Goal: Task Accomplishment & Management: Manage account settings

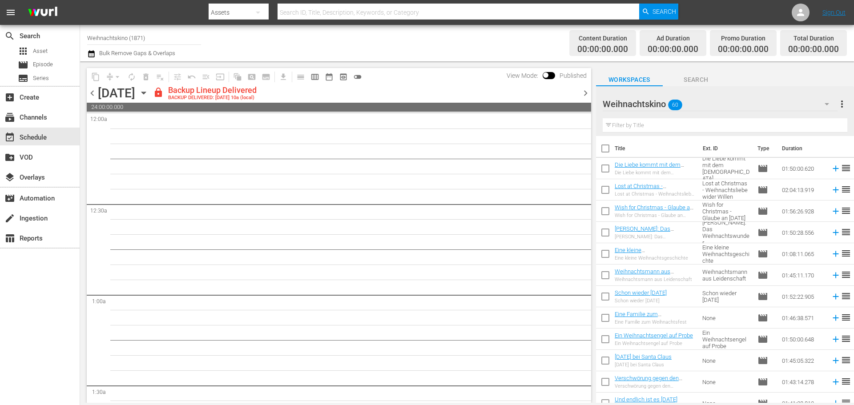
click at [708, 8] on nav "menu Search By Assets Search ID, Title, Description, Keywords, or Category Sear…" at bounding box center [427, 12] width 854 height 25
click at [41, 120] on div "subscriptions Channels" at bounding box center [25, 116] width 50 height 8
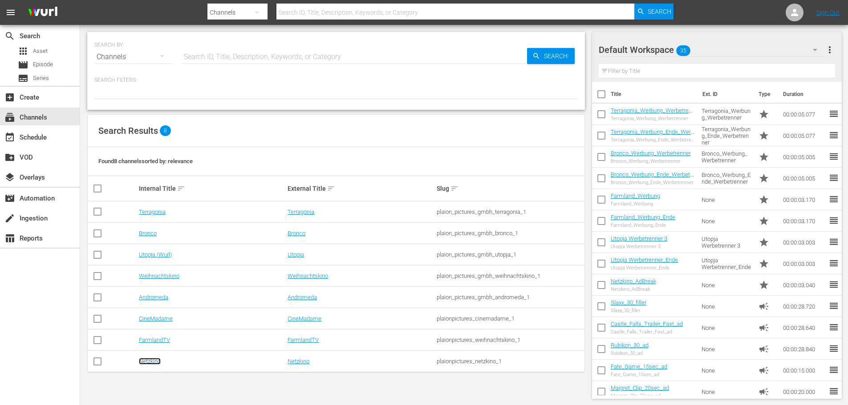
click at [152, 364] on link "Netzkino" at bounding box center [150, 361] width 22 height 7
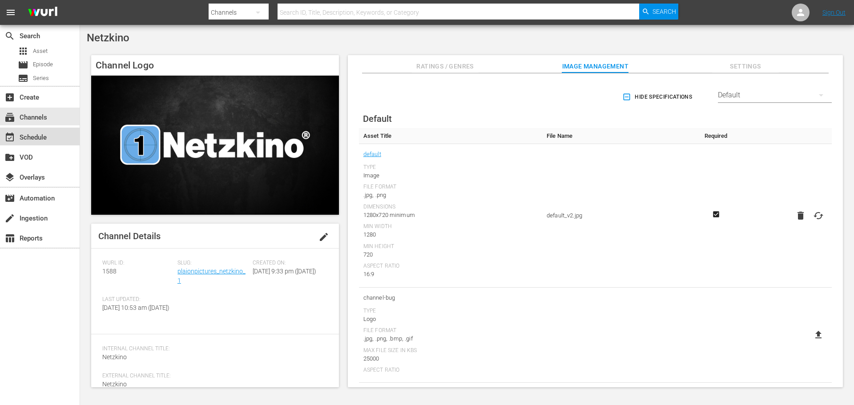
click at [48, 141] on div "event_available Schedule" at bounding box center [40, 137] width 80 height 18
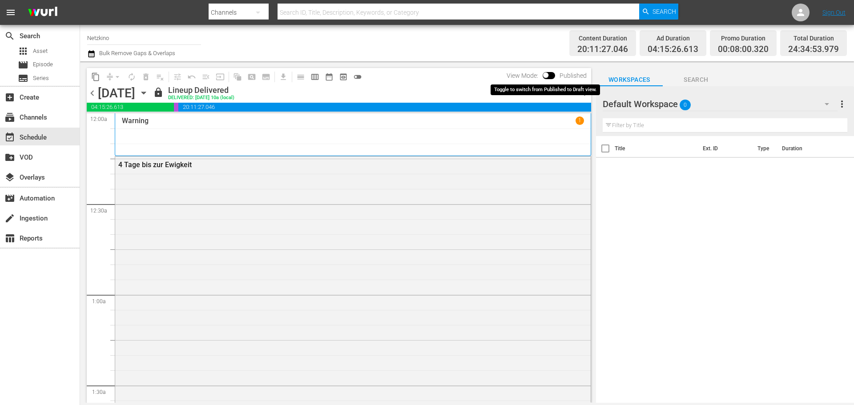
click at [549, 77] on input "checkbox" at bounding box center [546, 77] width 19 height 6
click at [553, 75] on input "checkbox" at bounding box center [556, 77] width 19 height 6
checkbox input "false"
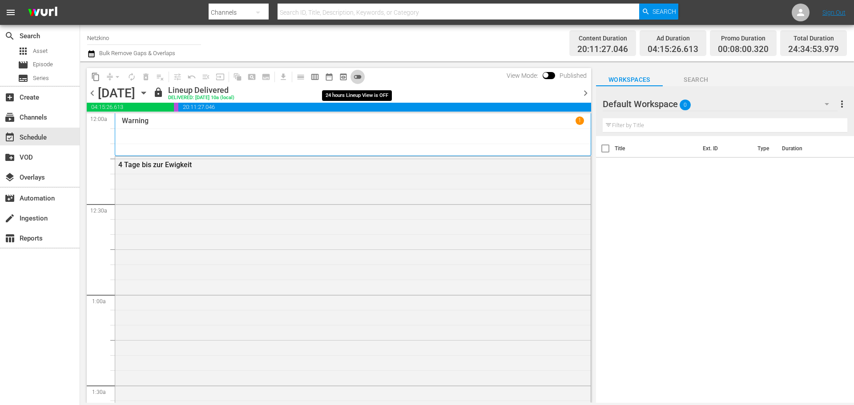
click at [354, 77] on span "toggle_off" at bounding box center [357, 77] width 9 height 9
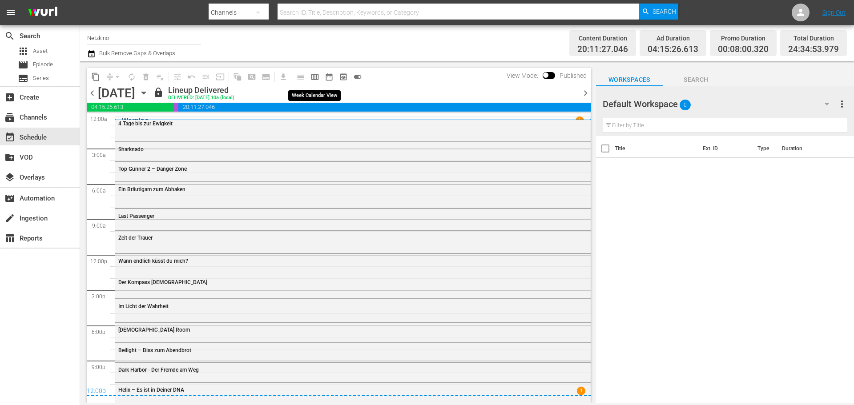
click at [318, 78] on span "calendar_view_week_outlined" at bounding box center [315, 77] width 9 height 9
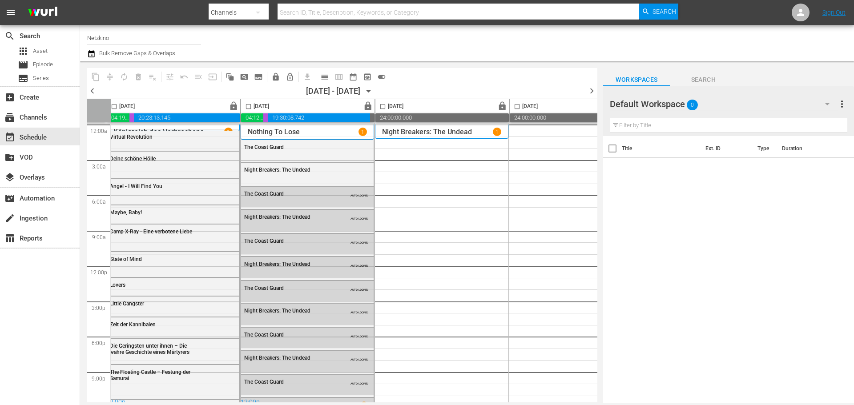
scroll to position [0, 409]
click at [367, 104] on span "lock" at bounding box center [367, 106] width 10 height 10
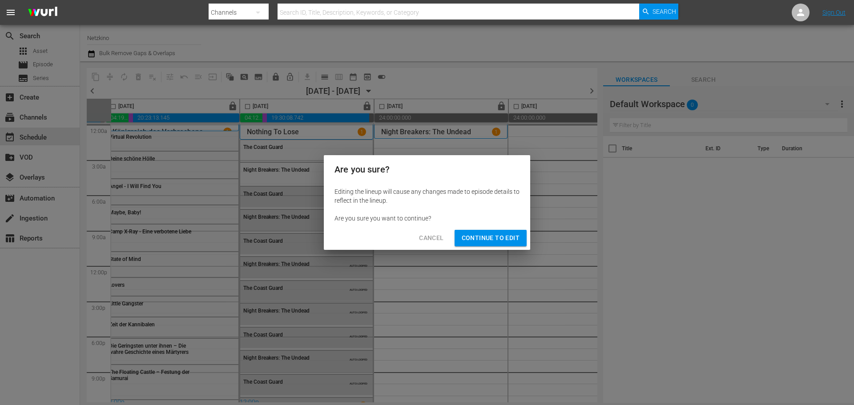
click at [486, 238] on span "Continue to Edit" at bounding box center [491, 238] width 58 height 11
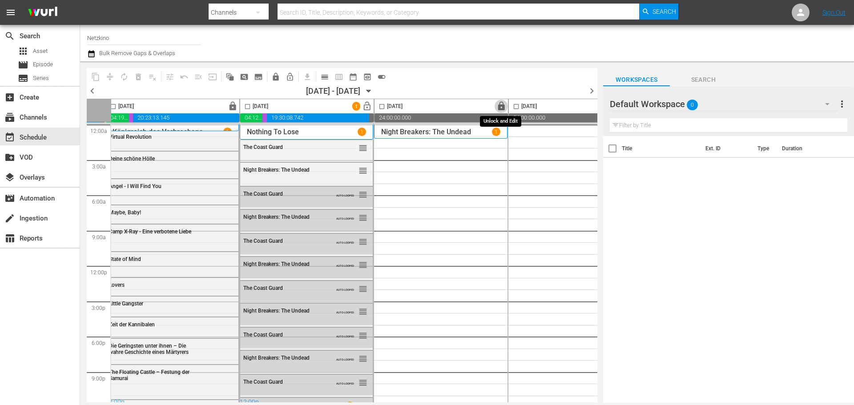
click at [503, 109] on span "lock" at bounding box center [502, 106] width 10 height 10
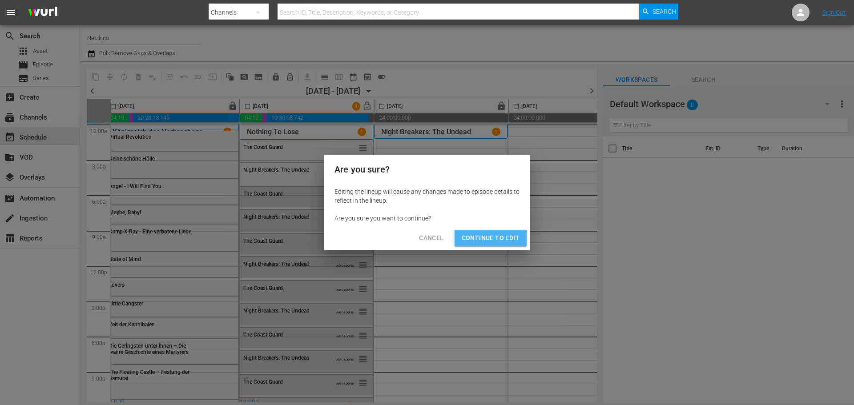
click at [490, 241] on span "Continue to Edit" at bounding box center [491, 238] width 58 height 11
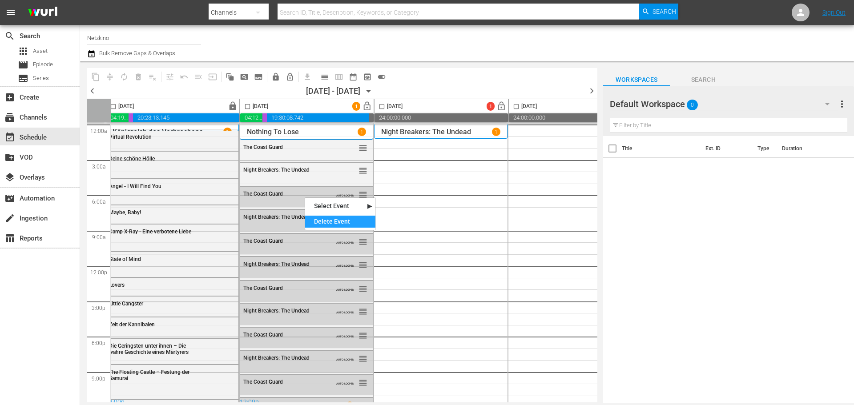
click at [334, 221] on div "Delete Event" at bounding box center [340, 222] width 70 height 12
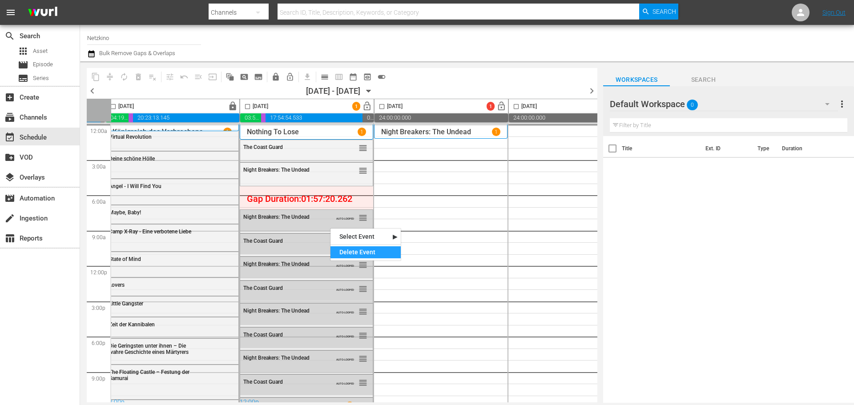
click at [348, 250] on div "Delete Event" at bounding box center [366, 252] width 70 height 12
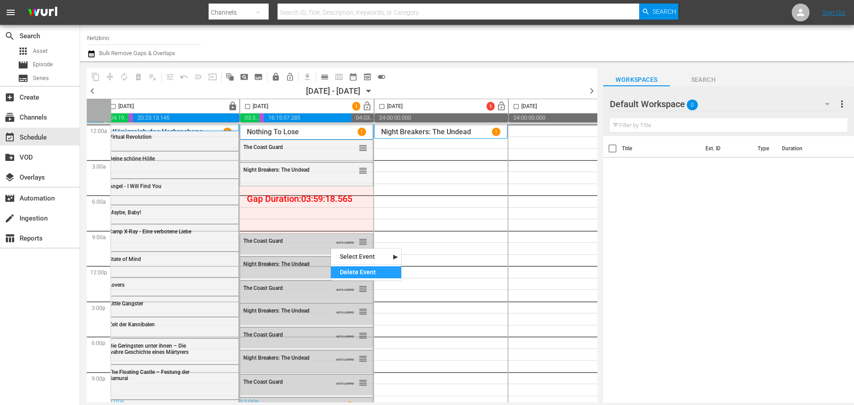
click at [355, 270] on div "Delete Event" at bounding box center [366, 273] width 70 height 12
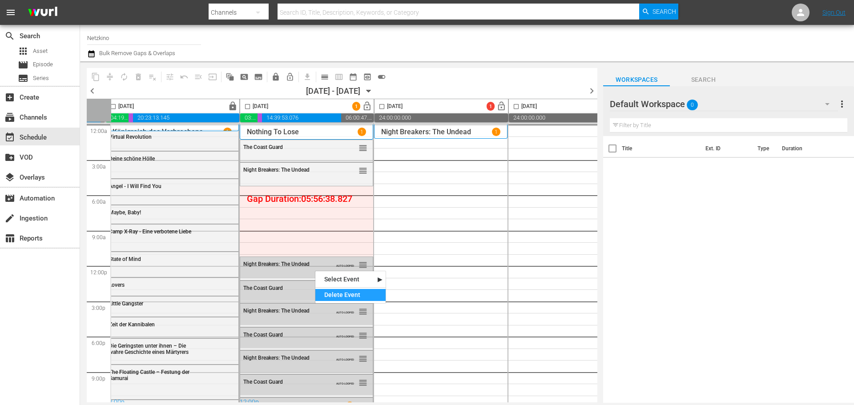
click at [332, 291] on div "Delete Event" at bounding box center [350, 295] width 70 height 12
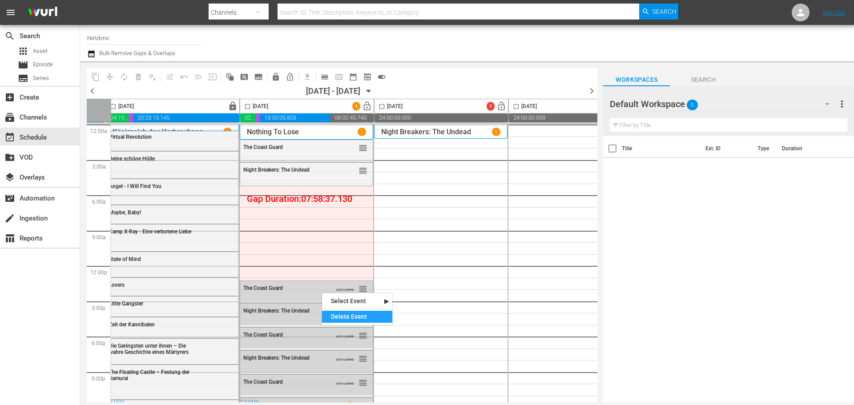
click at [347, 318] on div "Delete Event" at bounding box center [357, 317] width 70 height 12
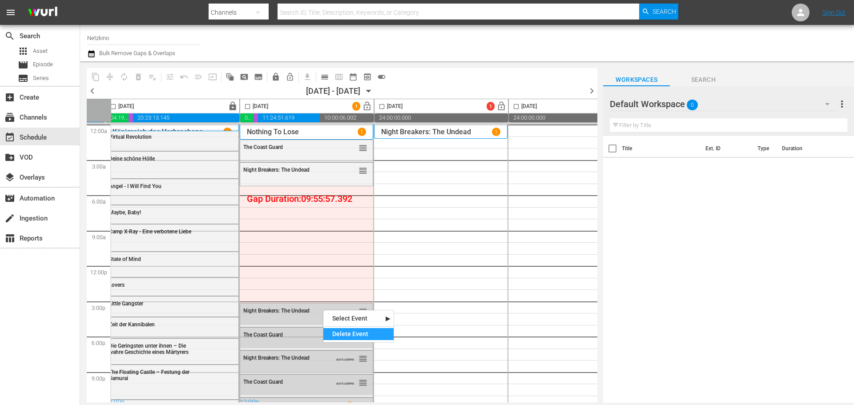
click at [343, 334] on div "Delete Event" at bounding box center [358, 334] width 70 height 12
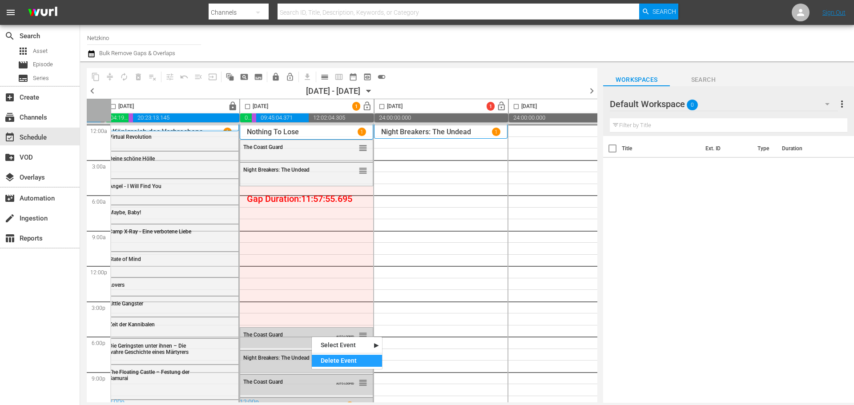
click at [335, 357] on div "Delete Event" at bounding box center [347, 361] width 70 height 12
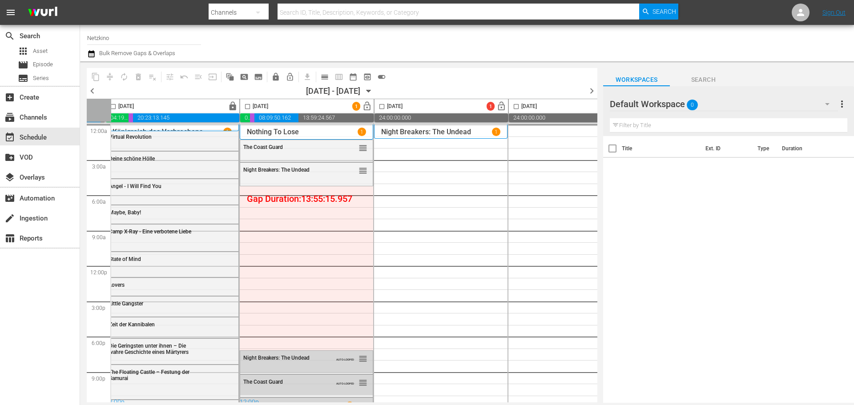
click at [247, 108] on input "checkbox" at bounding box center [247, 108] width 10 height 10
click at [112, 81] on span "compress" at bounding box center [109, 77] width 9 height 9
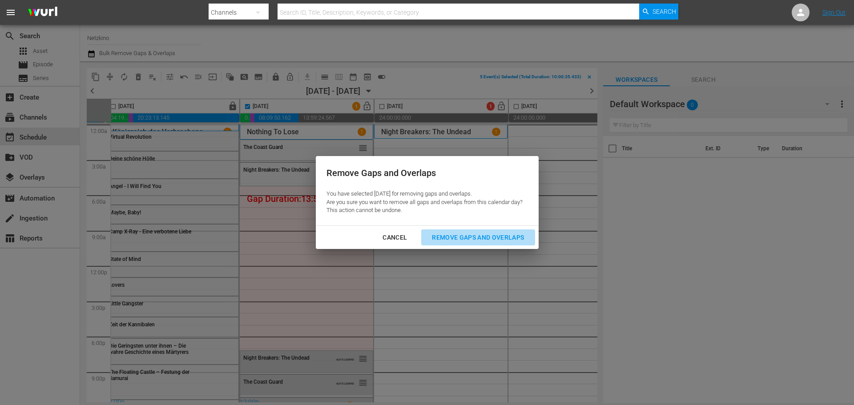
click at [457, 232] on div "Remove Gaps and Overlaps" at bounding box center [478, 237] width 106 height 11
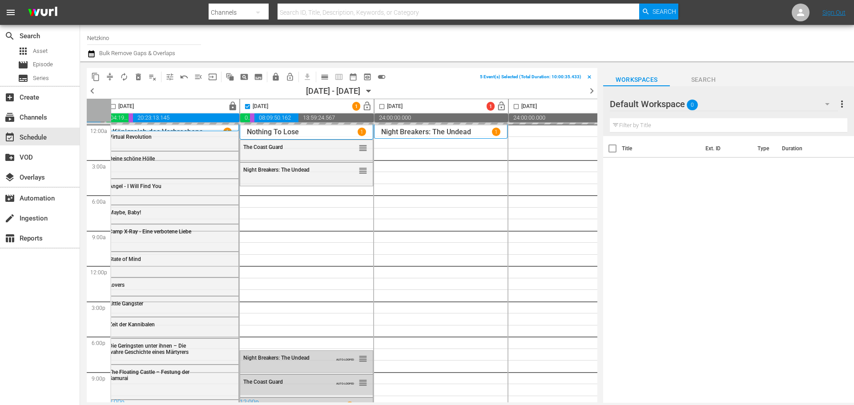
checkbox input "false"
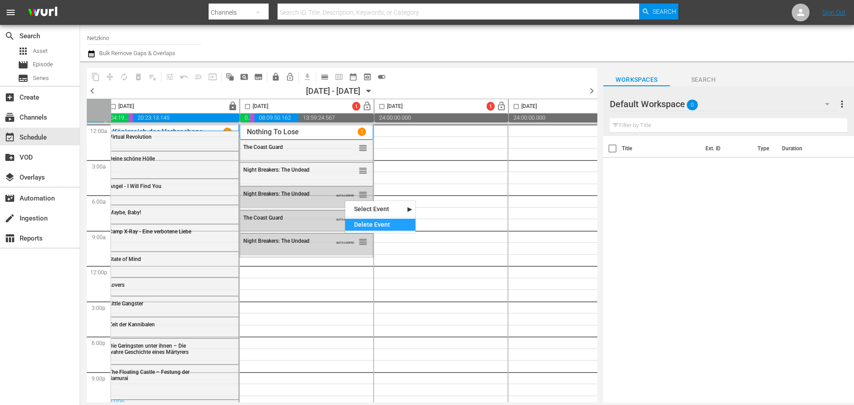
click at [362, 222] on div "Delete Event" at bounding box center [380, 225] width 70 height 12
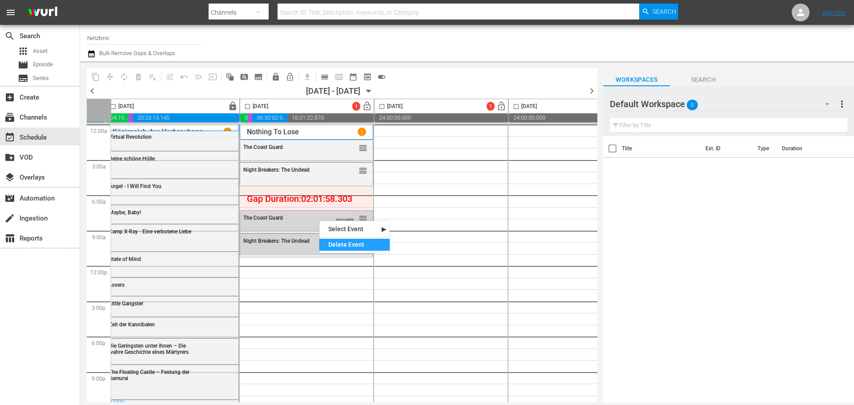
click at [345, 248] on div "Delete Event" at bounding box center [354, 245] width 70 height 12
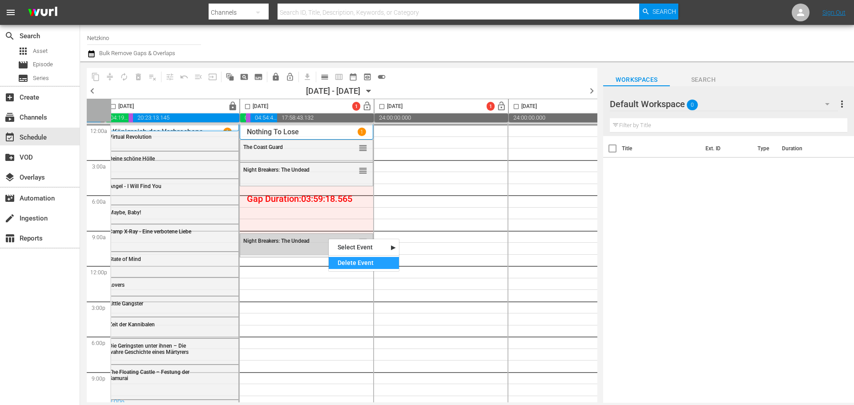
click at [344, 259] on div "Delete Event" at bounding box center [364, 263] width 70 height 12
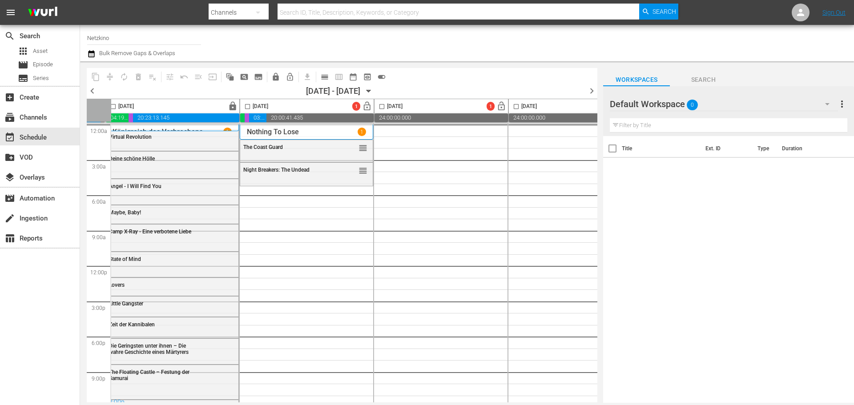
click at [720, 111] on div "Default Workspace 0" at bounding box center [724, 104] width 228 height 25
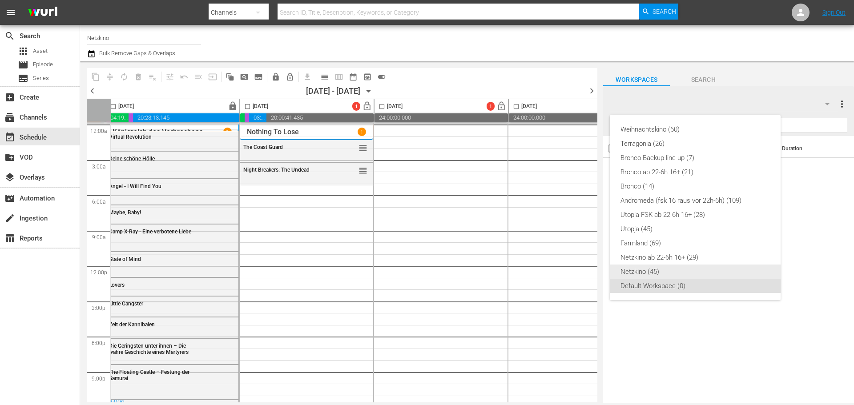
click at [646, 271] on div "Netzkino (45)" at bounding box center [695, 272] width 149 height 14
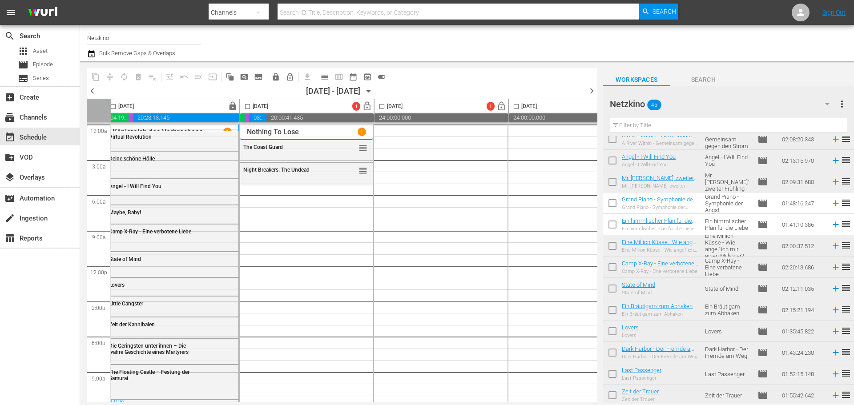
scroll to position [133, 0]
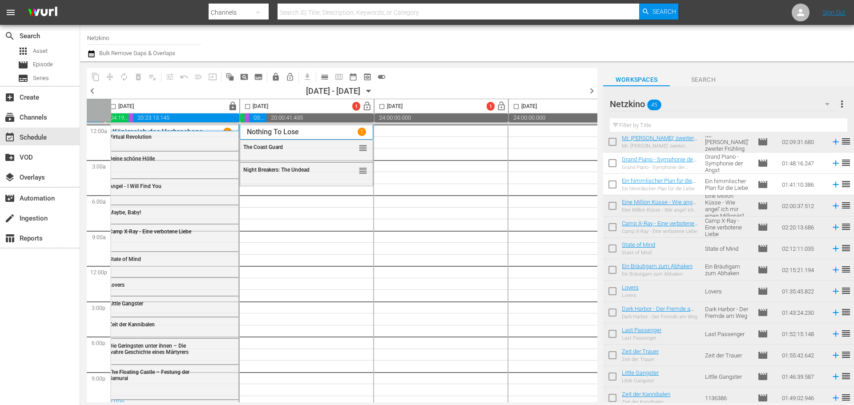
click at [611, 159] on input "checkbox" at bounding box center [612, 165] width 19 height 19
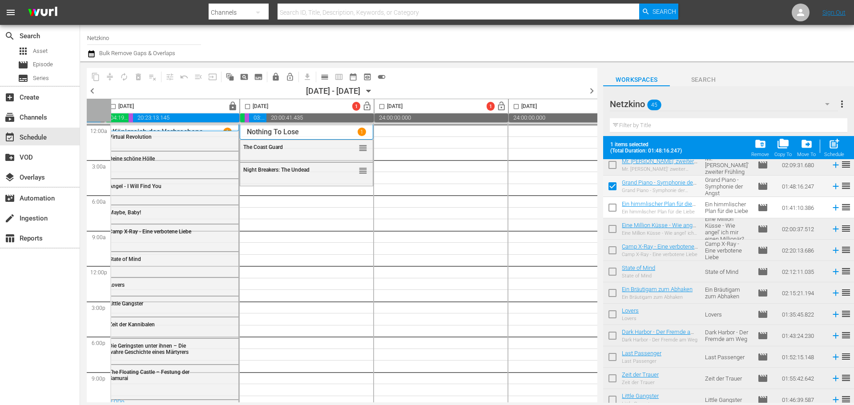
click at [613, 187] on input "checkbox" at bounding box center [612, 188] width 19 height 19
checkbox input "false"
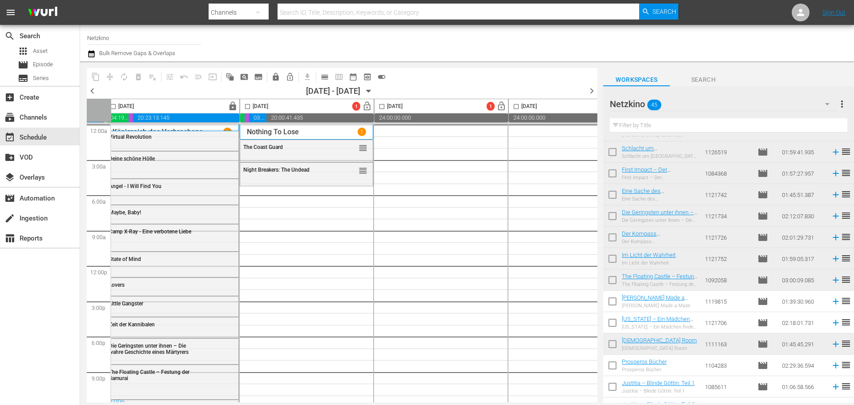
scroll to position [715, 0]
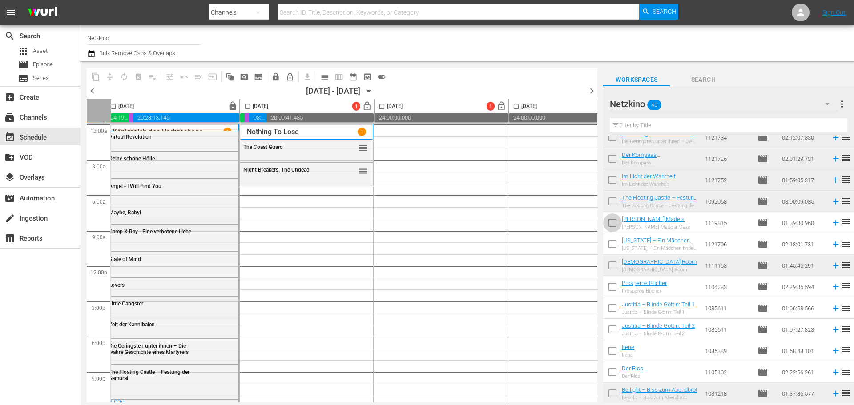
click at [618, 226] on input "checkbox" at bounding box center [612, 224] width 19 height 19
checkbox input "true"
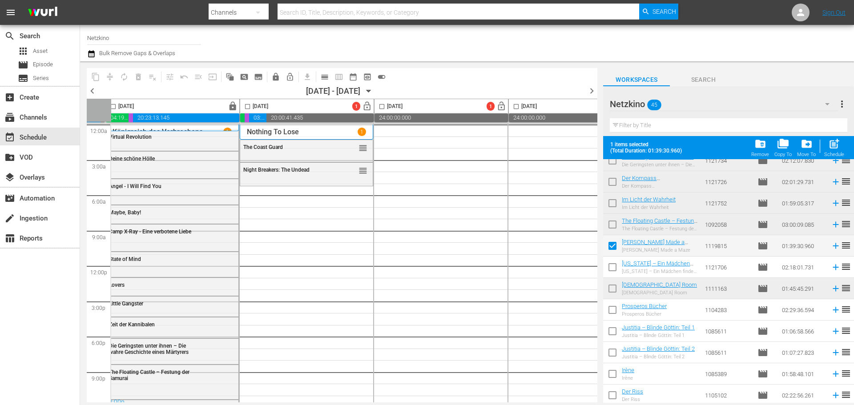
click at [608, 265] on input "checkbox" at bounding box center [612, 269] width 19 height 19
checkbox input "true"
click at [610, 311] on input "checkbox" at bounding box center [612, 312] width 19 height 19
checkbox input "true"
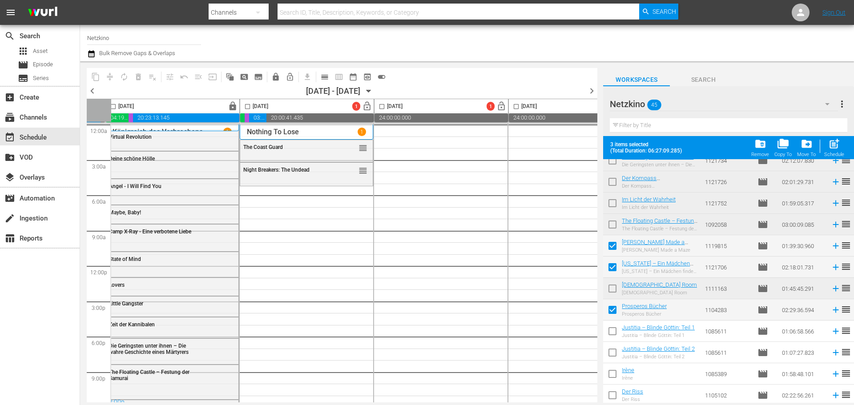
click at [606, 329] on input "checkbox" at bounding box center [612, 333] width 19 height 19
checkbox input "true"
click at [608, 354] on input "checkbox" at bounding box center [612, 354] width 19 height 19
checkbox input "true"
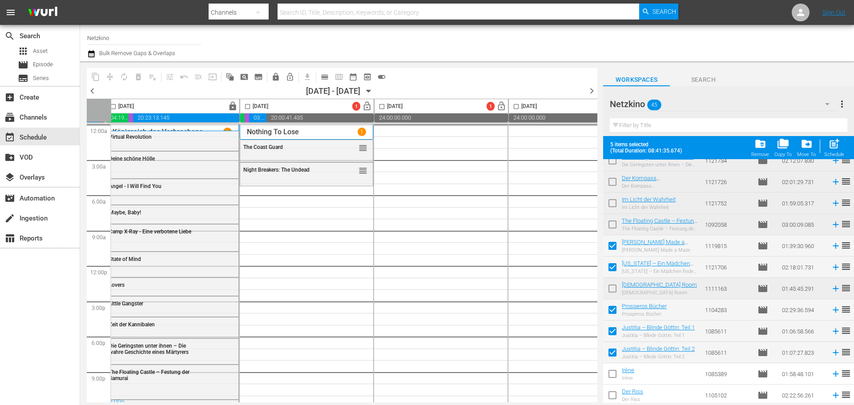
click at [246, 106] on input "checkbox" at bounding box center [247, 108] width 10 height 10
checkbox input "true"
click at [838, 148] on span "post_add" at bounding box center [834, 144] width 12 height 12
checkbox input "false"
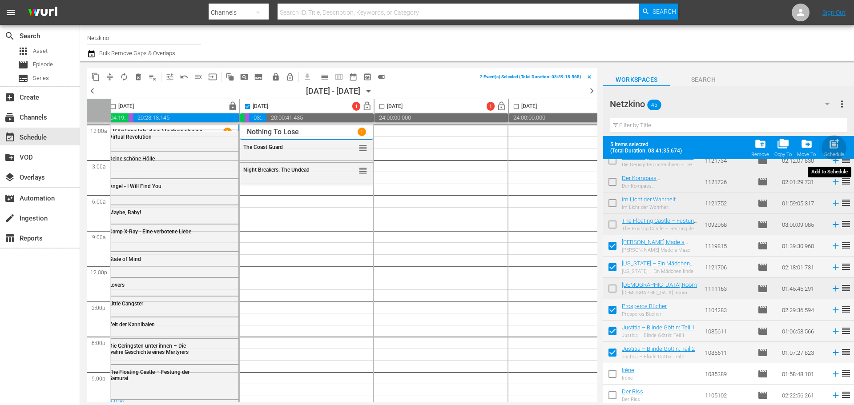
checkbox input "false"
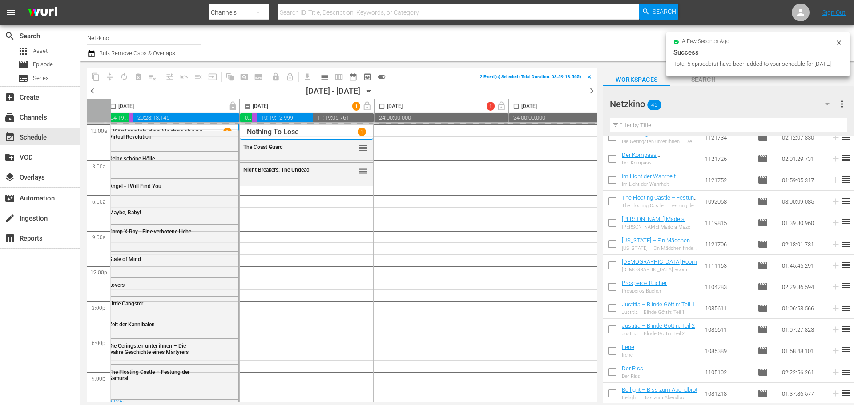
checkbox input "false"
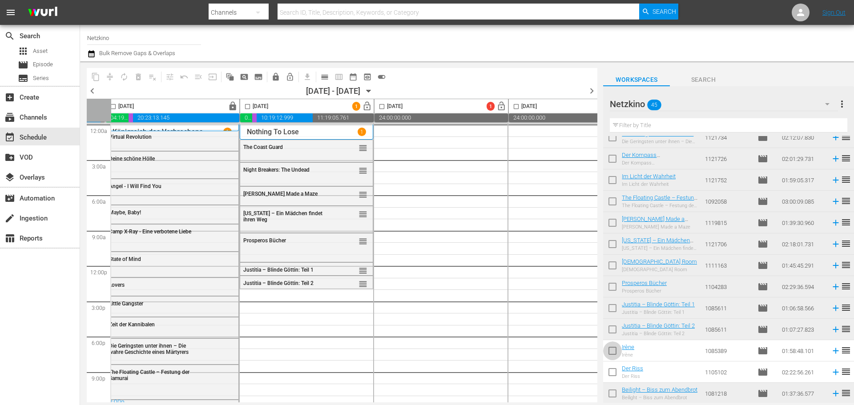
click at [615, 352] on input "checkbox" at bounding box center [612, 352] width 19 height 19
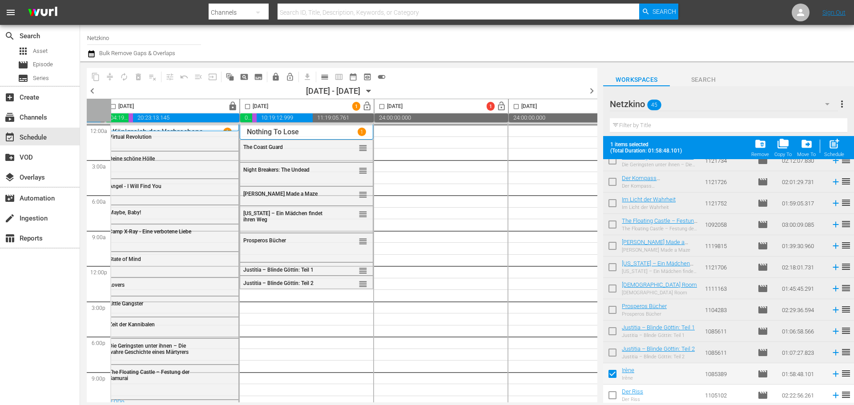
click at [611, 376] on input "checkbox" at bounding box center [612, 376] width 19 height 19
checkbox input "false"
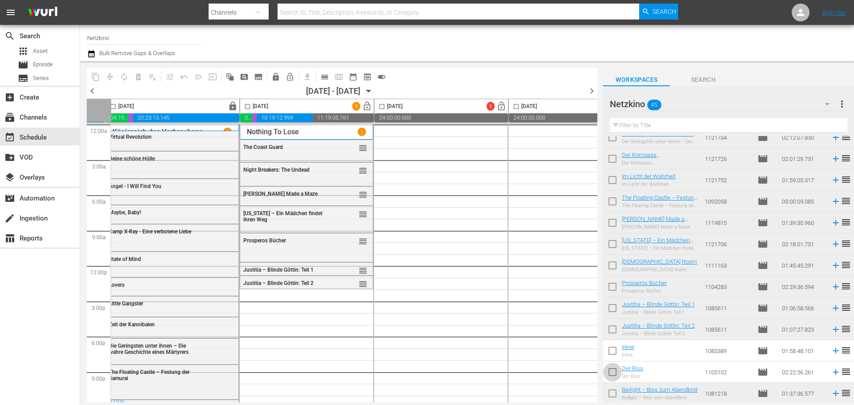
click at [612, 376] on input "checkbox" at bounding box center [612, 374] width 19 height 19
checkbox input "true"
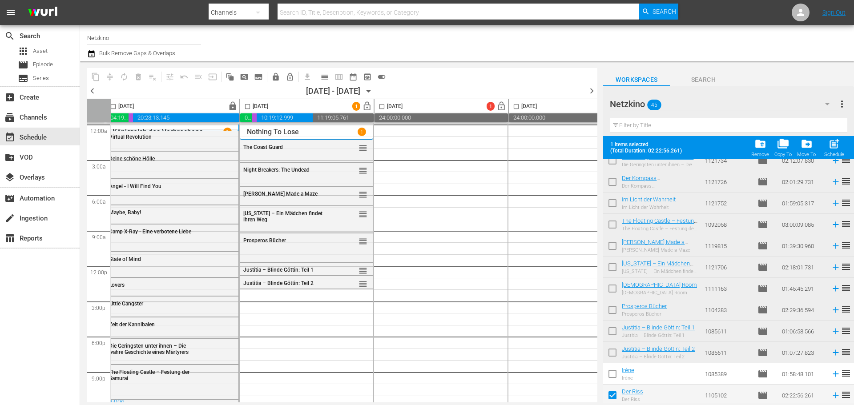
click at [248, 106] on input "checkbox" at bounding box center [247, 108] width 10 height 10
checkbox input "true"
click at [834, 148] on span "post_add" at bounding box center [834, 144] width 12 height 12
checkbox input "false"
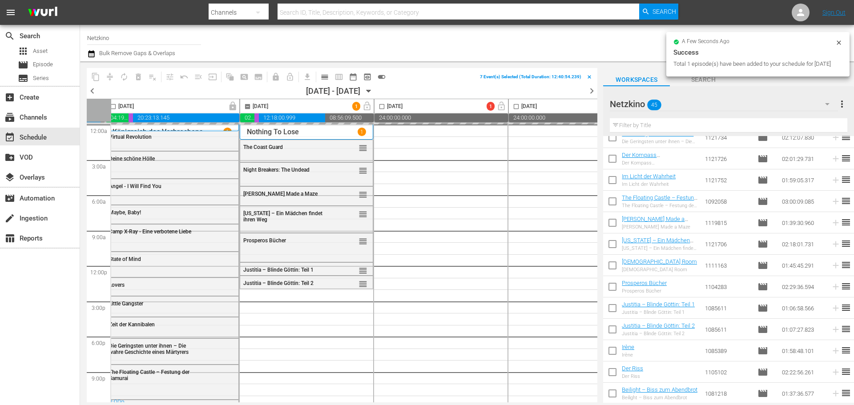
checkbox input "false"
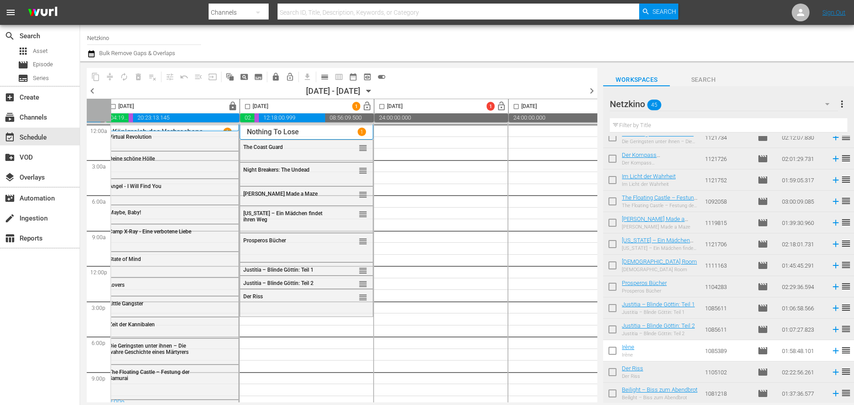
click at [614, 353] on input "checkbox" at bounding box center [612, 352] width 19 height 19
checkbox input "true"
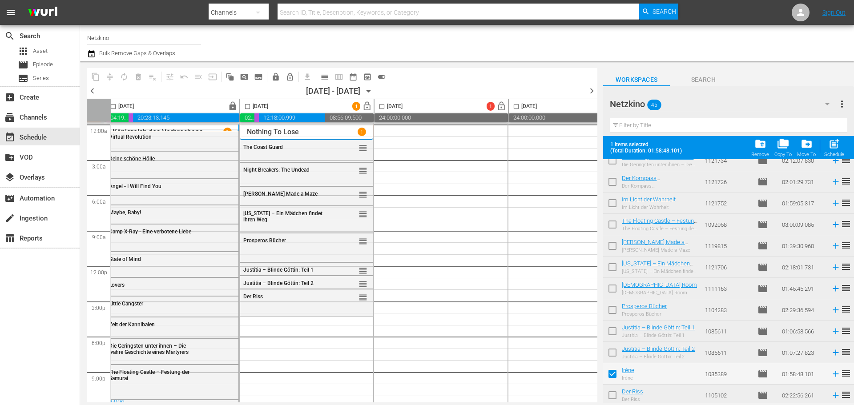
click at [250, 108] on input "checkbox" at bounding box center [247, 108] width 10 height 10
checkbox input "true"
click at [830, 146] on span "post_add" at bounding box center [834, 144] width 12 height 12
checkbox input "false"
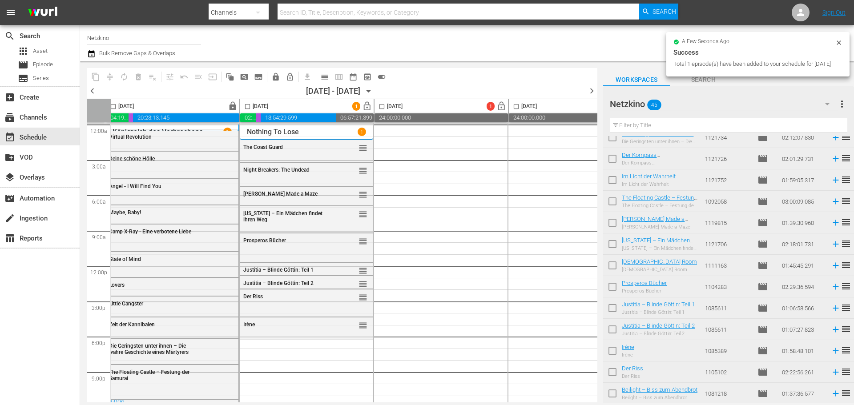
checkbox input "false"
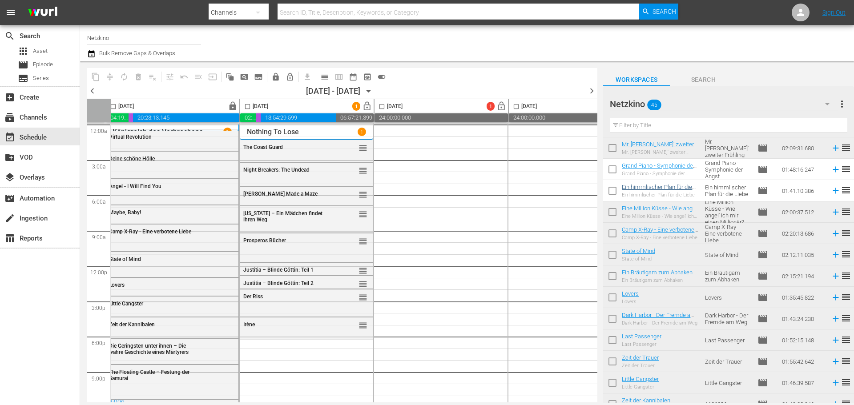
scroll to position [133, 0]
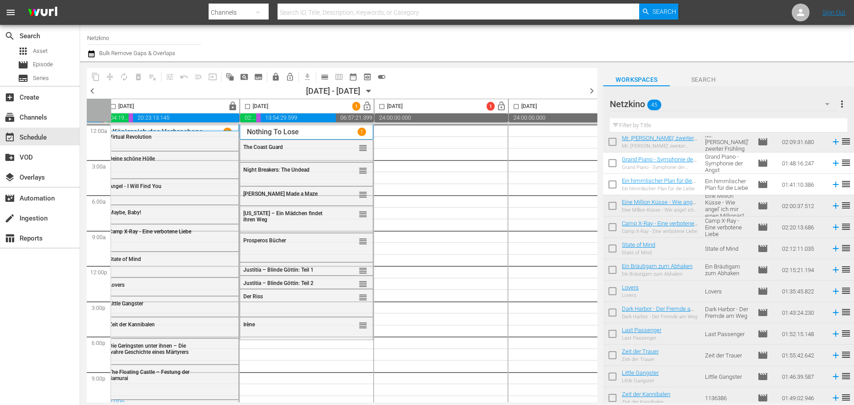
click at [610, 162] on input "checkbox" at bounding box center [612, 165] width 19 height 19
checkbox input "true"
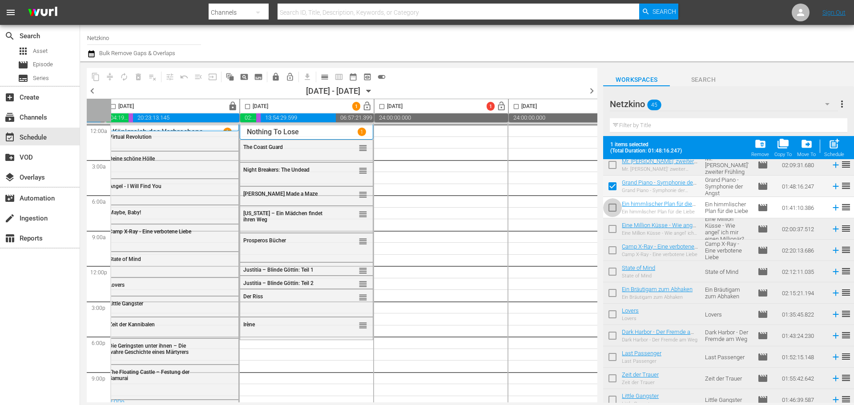
click at [612, 205] on input "checkbox" at bounding box center [612, 209] width 19 height 19
checkbox input "true"
click at [248, 107] on input "checkbox" at bounding box center [247, 108] width 10 height 10
checkbox input "true"
click at [614, 203] on input "checkbox" at bounding box center [612, 209] width 19 height 19
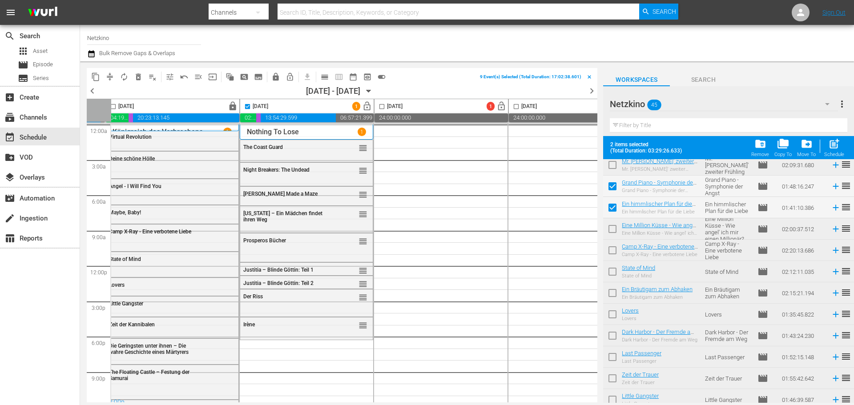
checkbox input "false"
click at [614, 193] on input "checkbox" at bounding box center [612, 188] width 19 height 19
checkbox input "false"
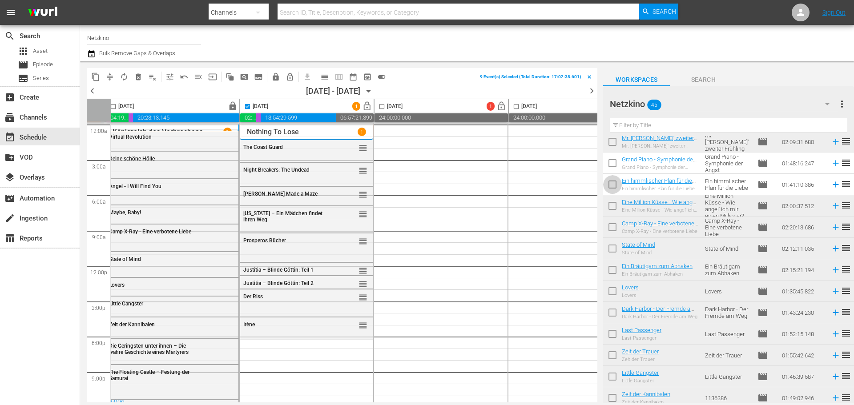
click at [612, 182] on input "checkbox" at bounding box center [612, 186] width 19 height 19
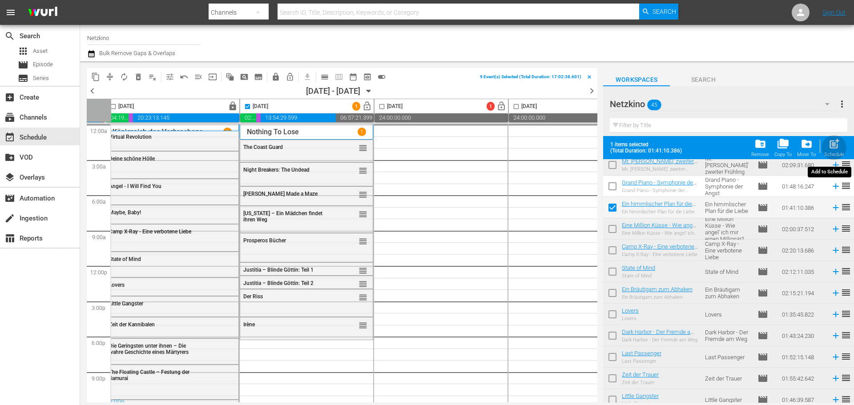
click at [829, 148] on span "post_add" at bounding box center [834, 144] width 12 height 12
checkbox input "false"
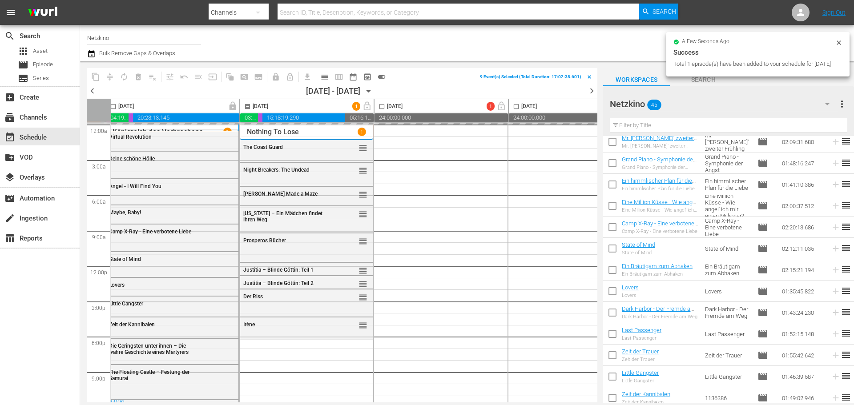
checkbox input "false"
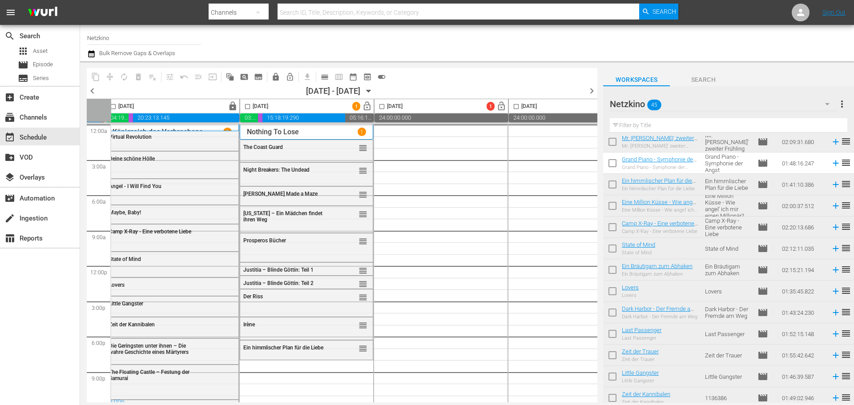
click at [611, 162] on input "checkbox" at bounding box center [612, 165] width 19 height 19
checkbox input "true"
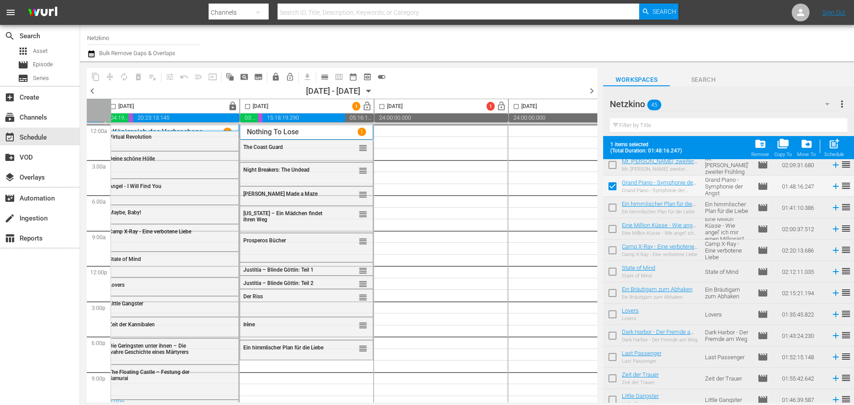
click at [249, 109] on input "checkbox" at bounding box center [247, 108] width 10 height 10
checkbox input "true"
click at [831, 147] on span "post_add" at bounding box center [834, 144] width 12 height 12
checkbox input "false"
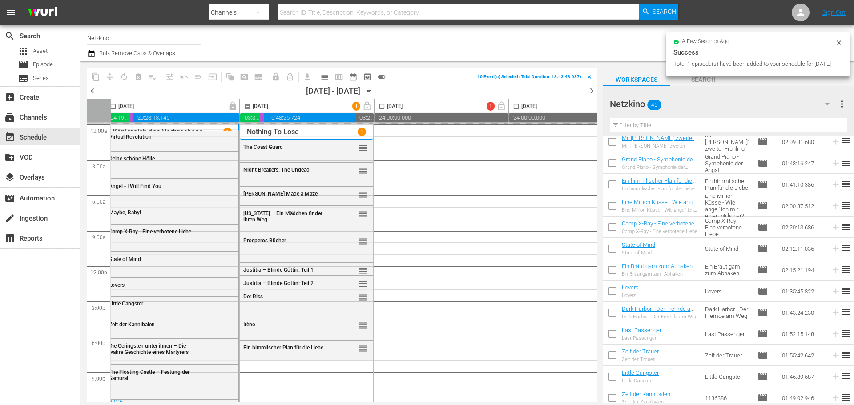
checkbox input "false"
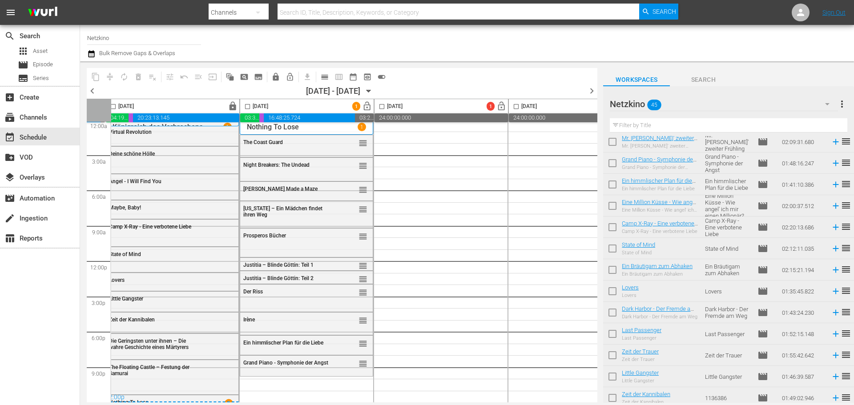
scroll to position [8, 409]
click at [374, 92] on icon "button" at bounding box center [369, 91] width 10 height 10
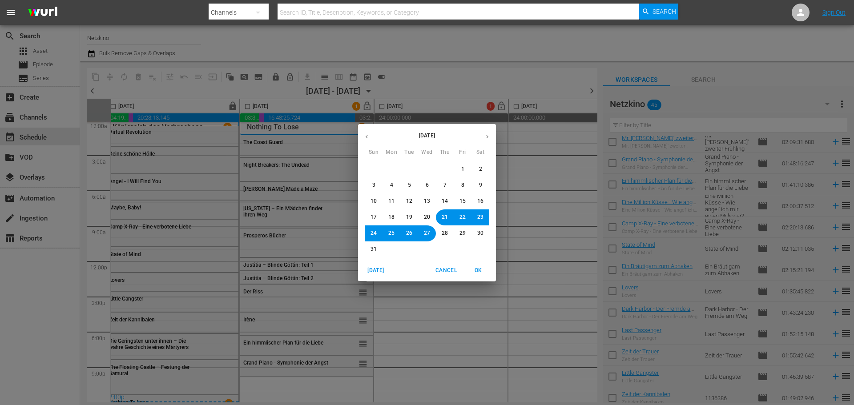
click at [479, 216] on span "23" at bounding box center [480, 218] width 6 height 8
click at [479, 272] on span "OK" at bounding box center [478, 270] width 21 height 9
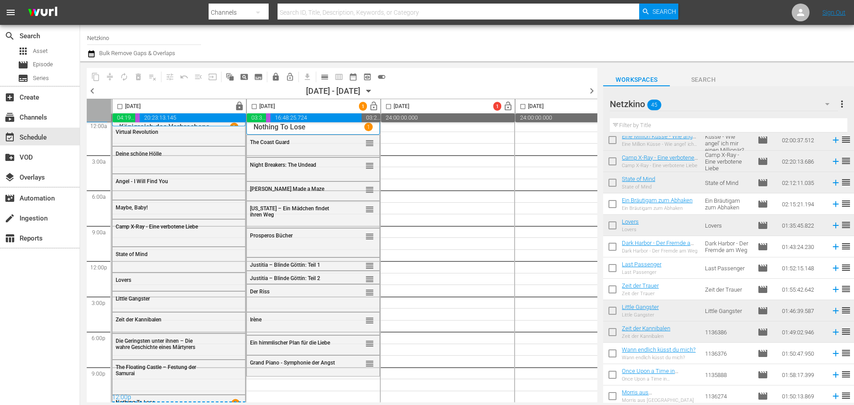
scroll to position [181, 0]
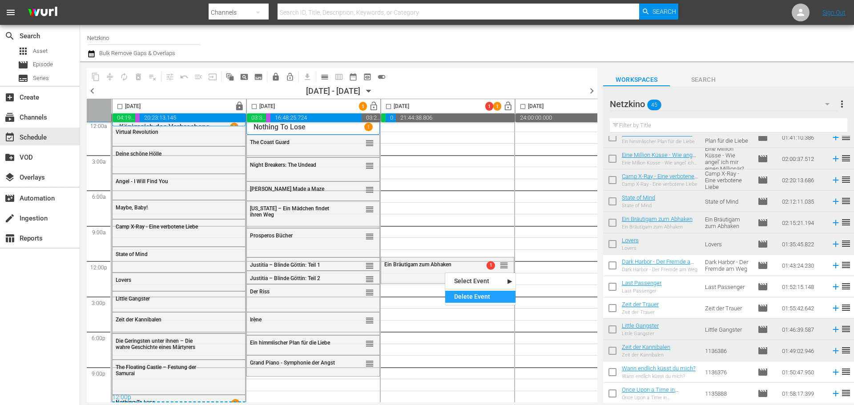
click at [468, 298] on div "Delete Event" at bounding box center [480, 297] width 70 height 12
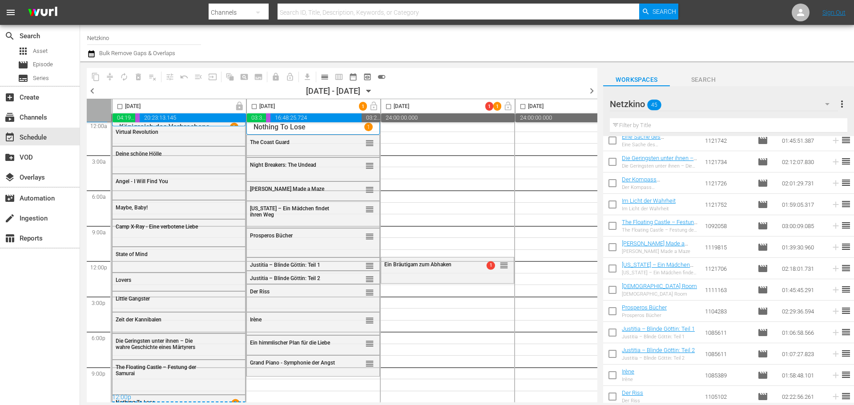
scroll to position [715, 0]
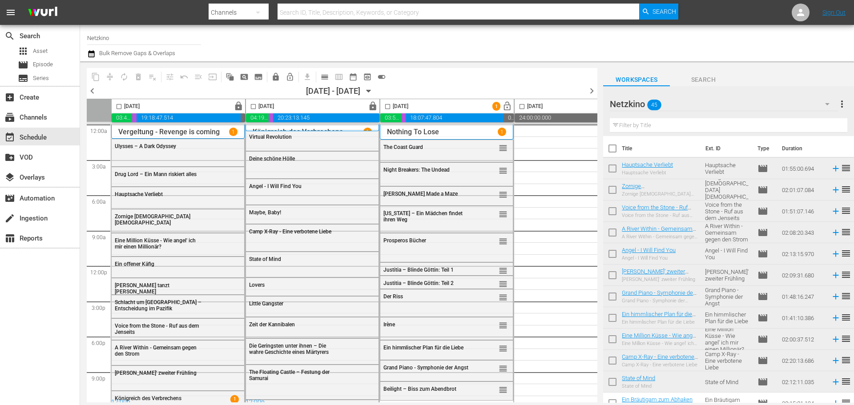
scroll to position [715, 0]
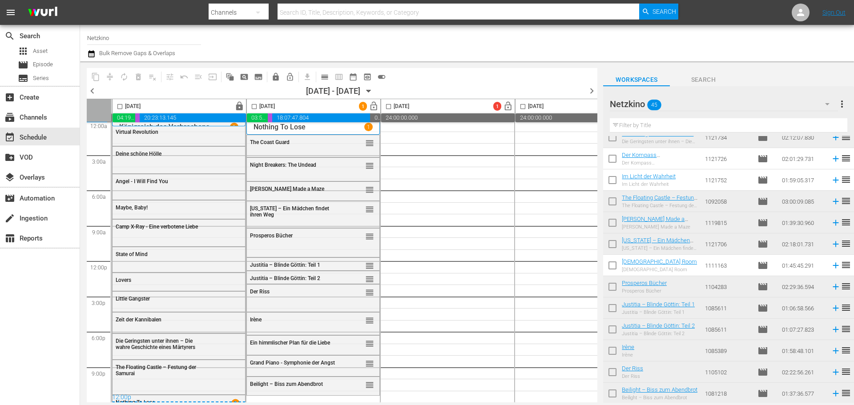
click at [702, 104] on div "Netzkino 45" at bounding box center [724, 104] width 228 height 25
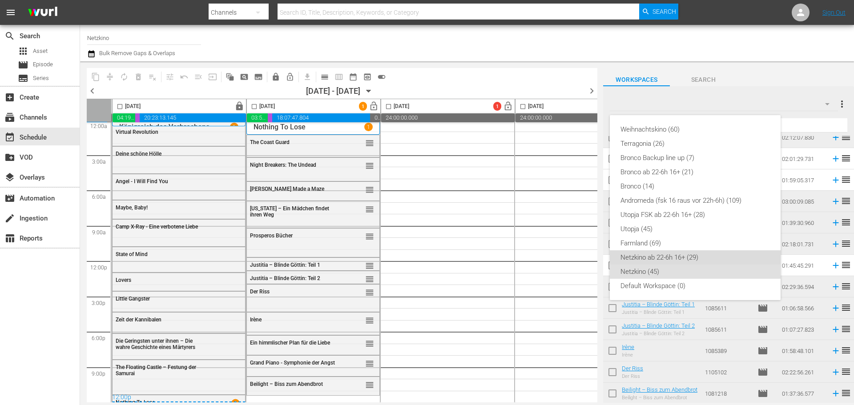
click at [664, 257] on div "Netzkino ab 22-6h 16+ (29)" at bounding box center [695, 257] width 149 height 14
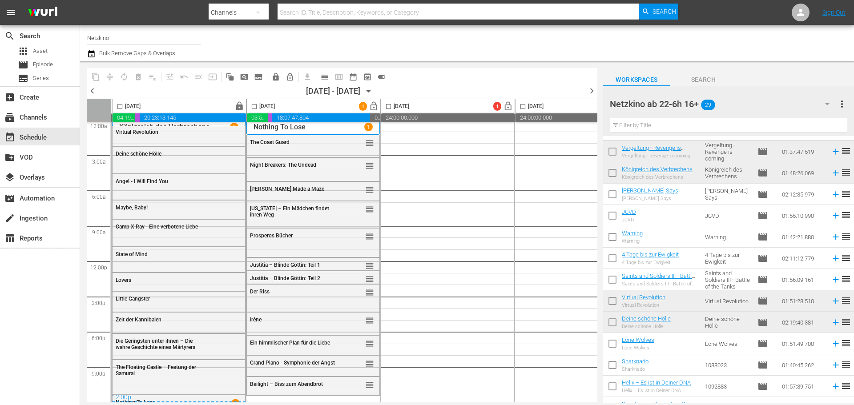
scroll to position [0, 0]
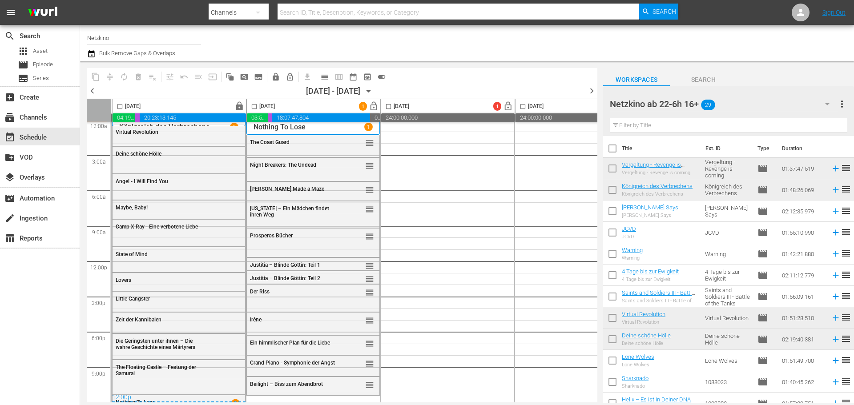
click at [610, 232] on input "checkbox" at bounding box center [612, 234] width 19 height 19
checkbox input "true"
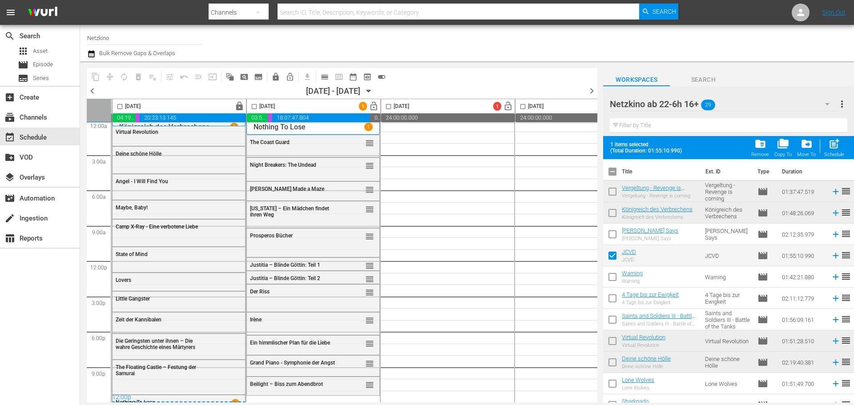
click at [614, 297] on input "checkbox" at bounding box center [612, 300] width 19 height 19
checkbox input "true"
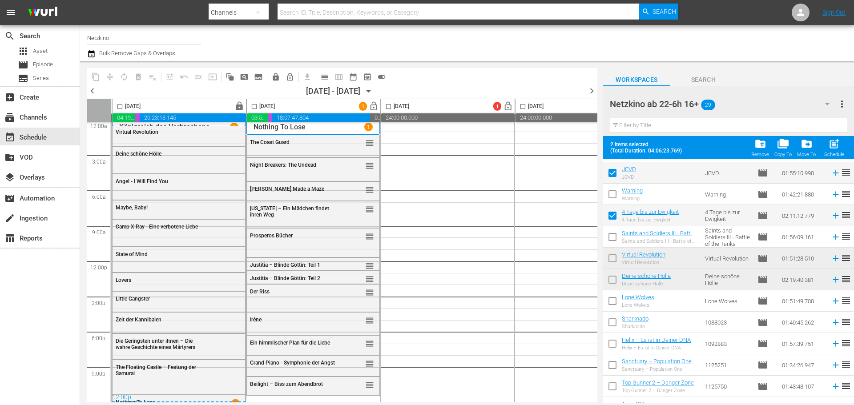
scroll to position [89, 0]
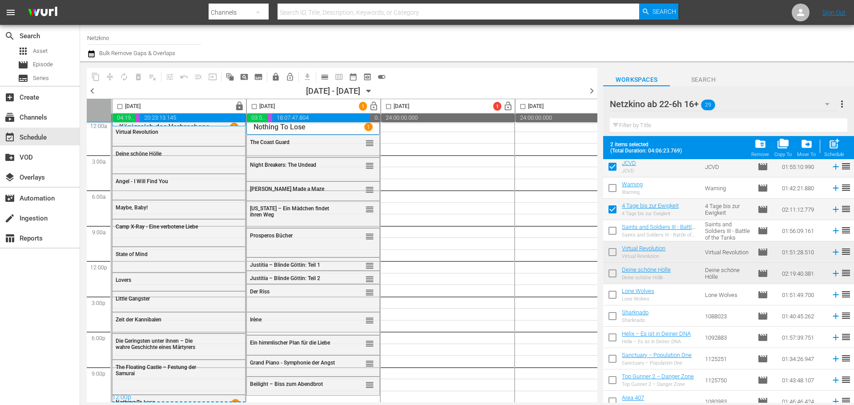
click at [612, 314] on input "checkbox" at bounding box center [612, 318] width 19 height 19
checkbox input "true"
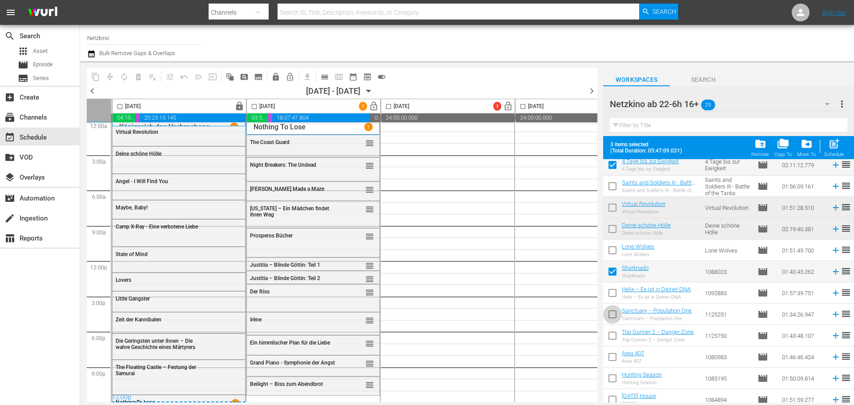
click at [613, 316] on input "checkbox" at bounding box center [612, 316] width 19 height 19
checkbox input "true"
click at [256, 106] on input "checkbox" at bounding box center [254, 108] width 10 height 10
checkbox input "true"
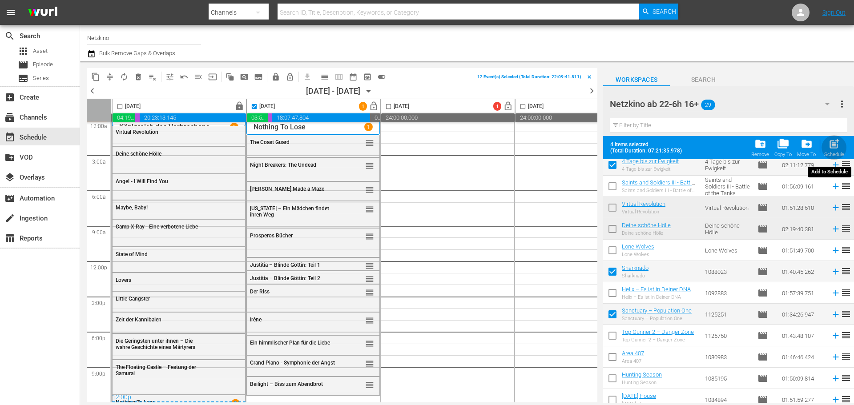
click at [836, 149] on span "post_add" at bounding box center [834, 144] width 12 height 12
checkbox input "false"
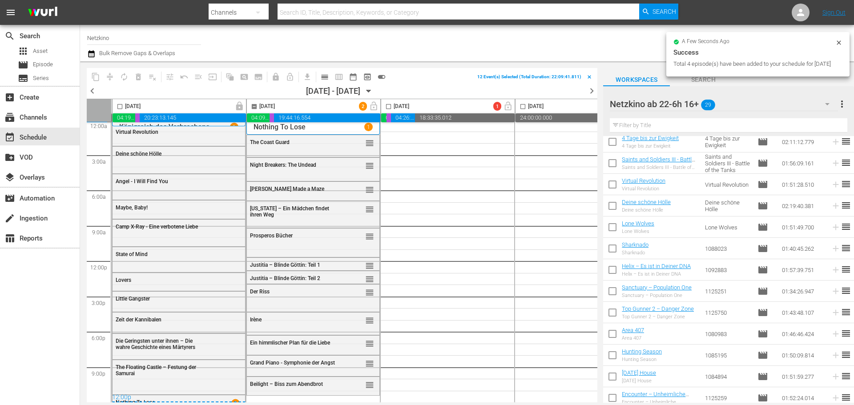
checkbox input "false"
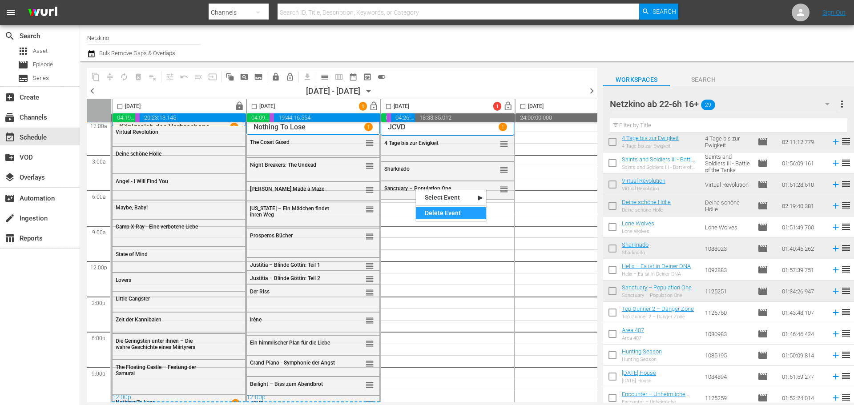
click at [449, 216] on div "Delete Event" at bounding box center [451, 213] width 70 height 12
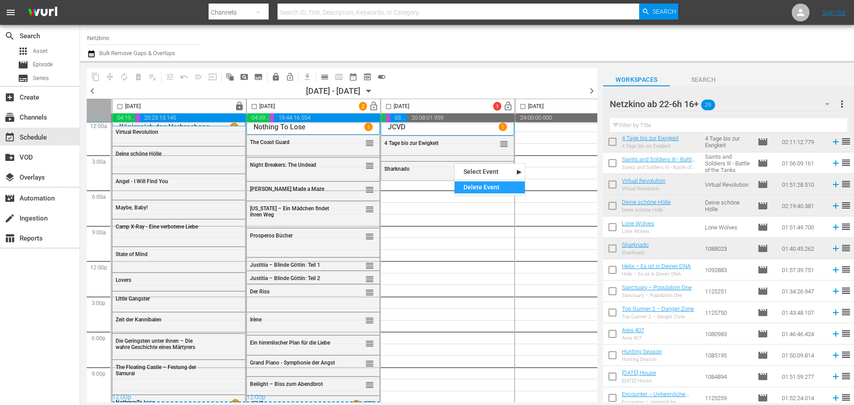
click at [473, 188] on div "Delete Event" at bounding box center [490, 188] width 70 height 12
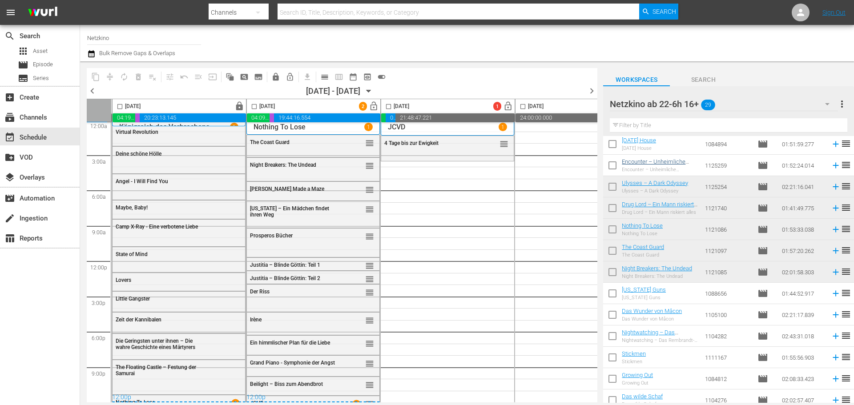
scroll to position [373, 0]
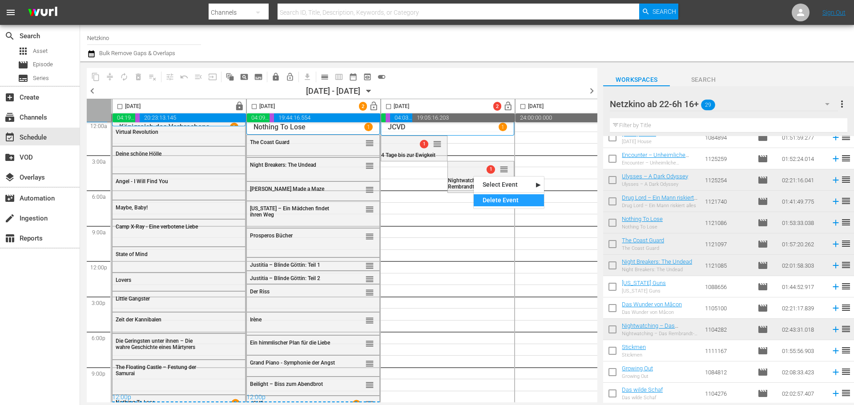
click at [504, 203] on div "Delete Event" at bounding box center [509, 200] width 70 height 12
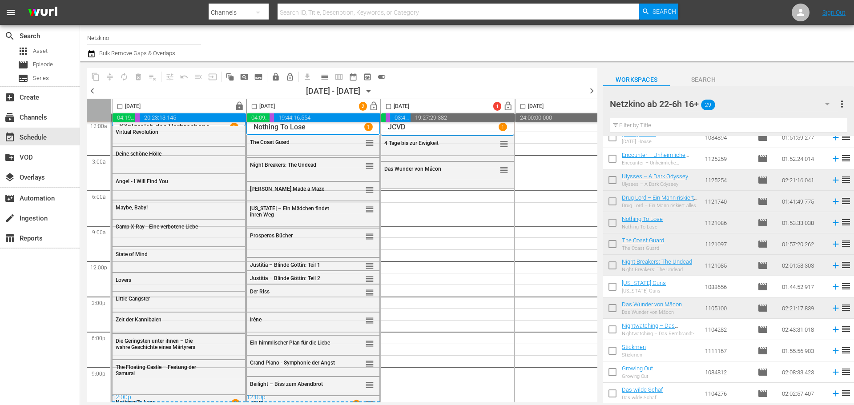
click at [749, 109] on div "Netzkino ab 22-6h 16+ 29" at bounding box center [724, 104] width 228 height 25
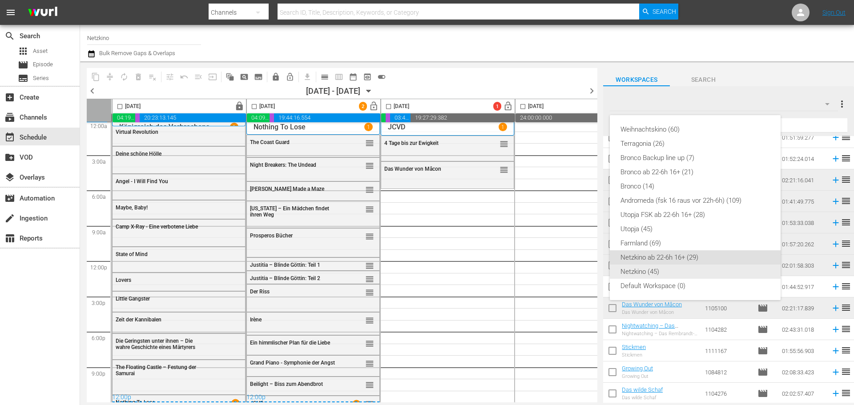
click at [655, 270] on div "Netzkino (45)" at bounding box center [695, 272] width 149 height 14
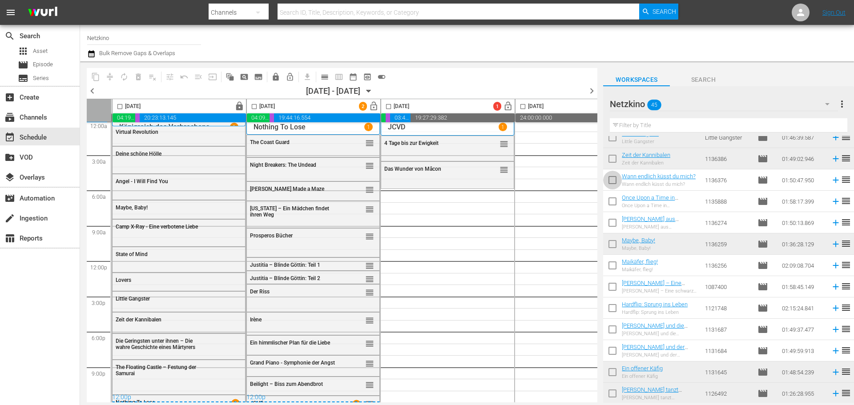
click at [613, 181] on input "checkbox" at bounding box center [612, 182] width 19 height 19
checkbox input "true"
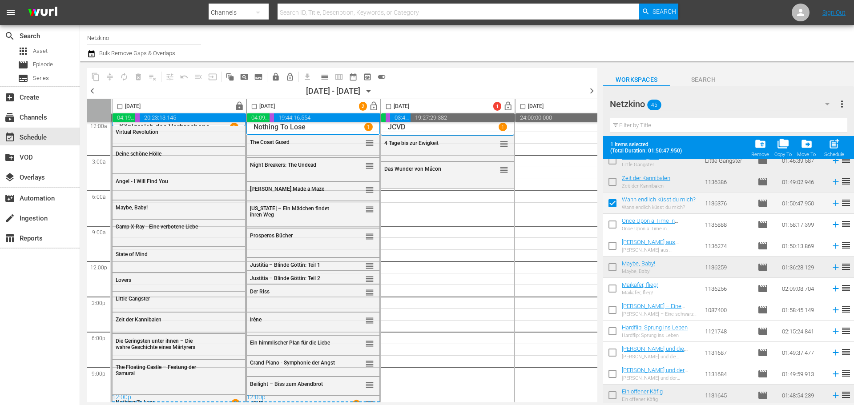
click at [615, 291] on input "checkbox" at bounding box center [612, 290] width 19 height 19
checkbox input "true"
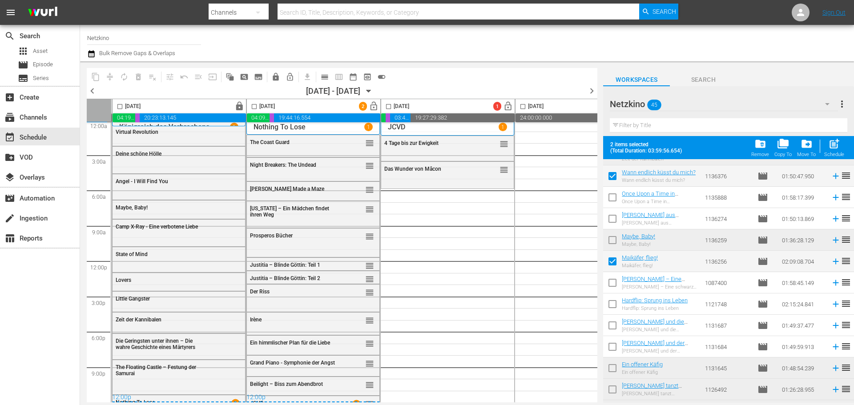
scroll to position [439, 0]
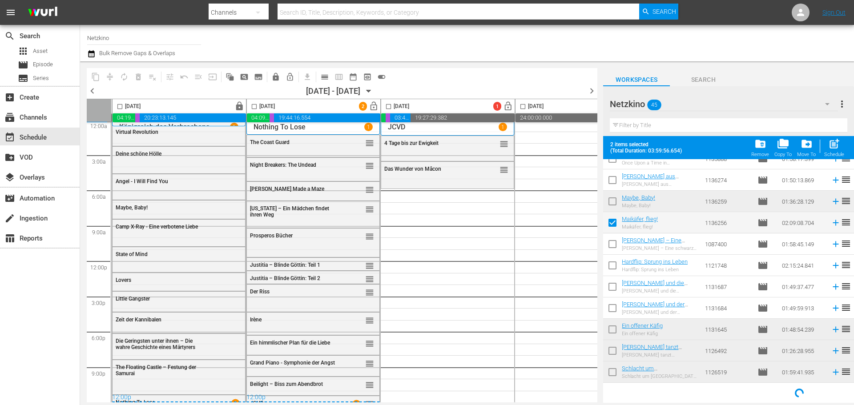
click at [614, 289] on input "checkbox" at bounding box center [612, 288] width 19 height 19
checkbox input "true"
click at [613, 306] on input "checkbox" at bounding box center [612, 310] width 19 height 19
checkbox input "true"
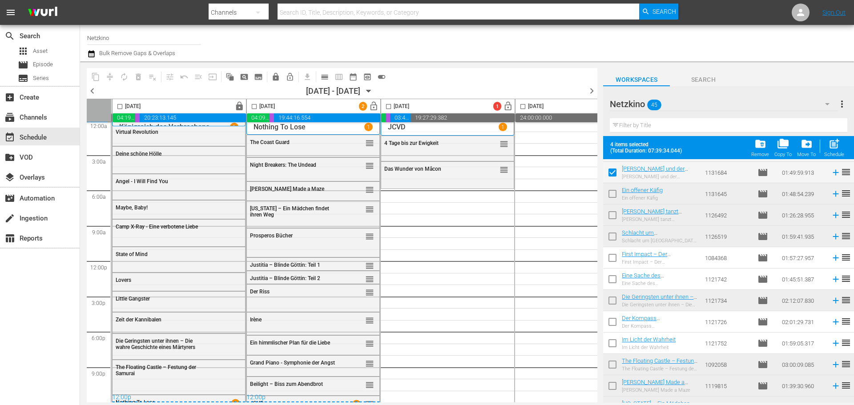
scroll to position [617, 0]
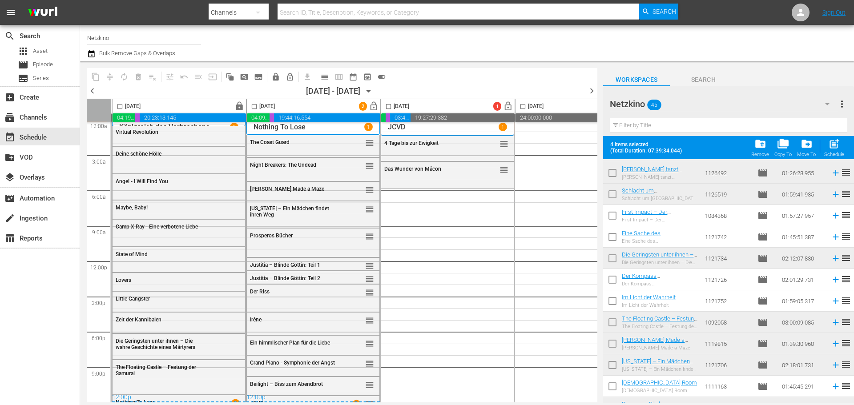
click at [607, 281] on input "checkbox" at bounding box center [612, 281] width 19 height 19
checkbox input "true"
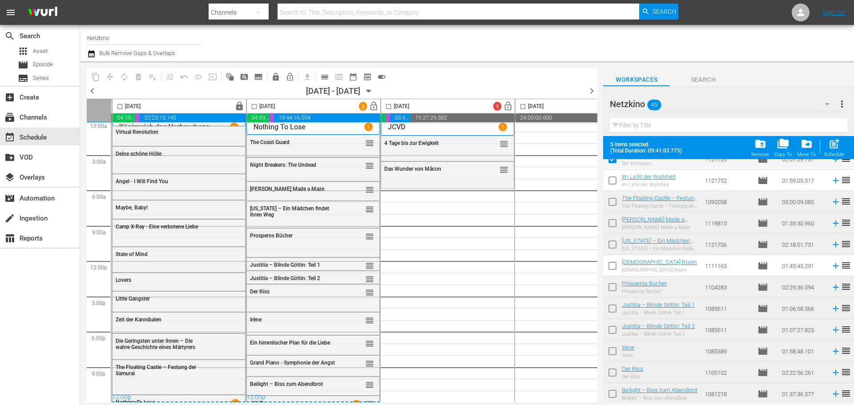
scroll to position [738, 0]
click at [611, 270] on input "checkbox" at bounding box center [612, 267] width 19 height 19
checkbox input "true"
click at [388, 103] on input "checkbox" at bounding box center [389, 108] width 10 height 10
checkbox input "true"
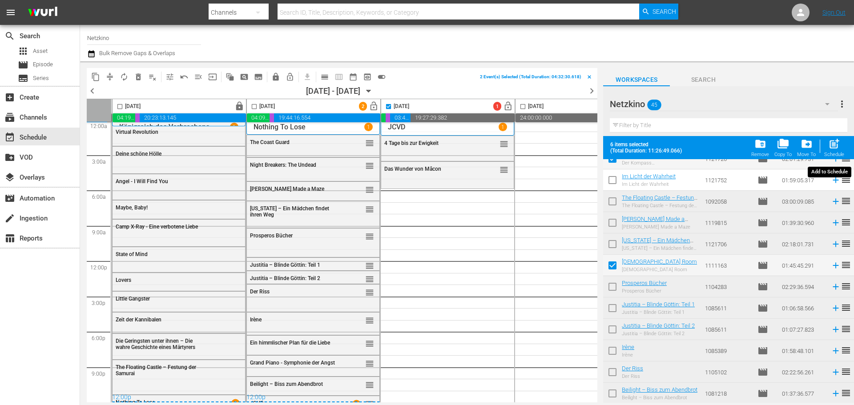
click at [838, 148] on span "post_add" at bounding box center [834, 144] width 12 height 12
checkbox input "false"
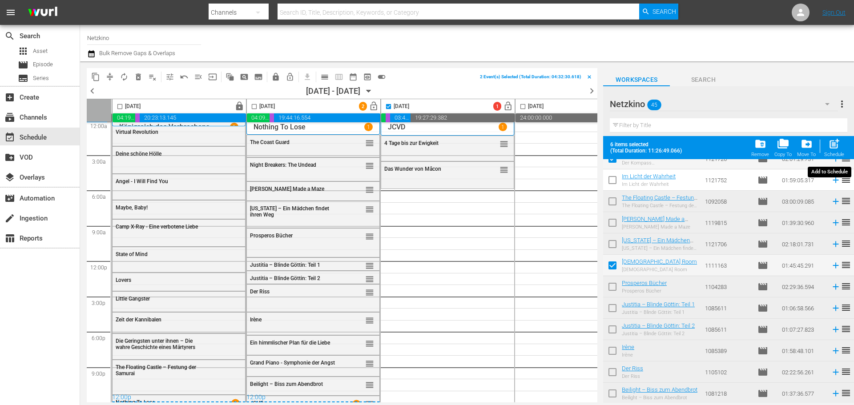
checkbox input "false"
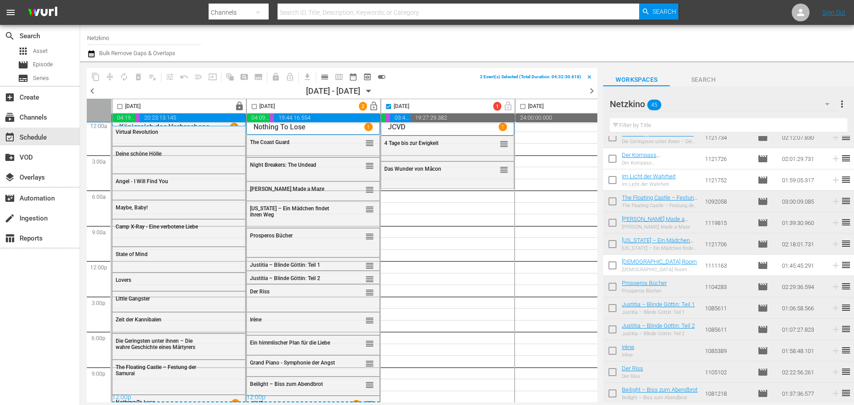
scroll to position [715, 0]
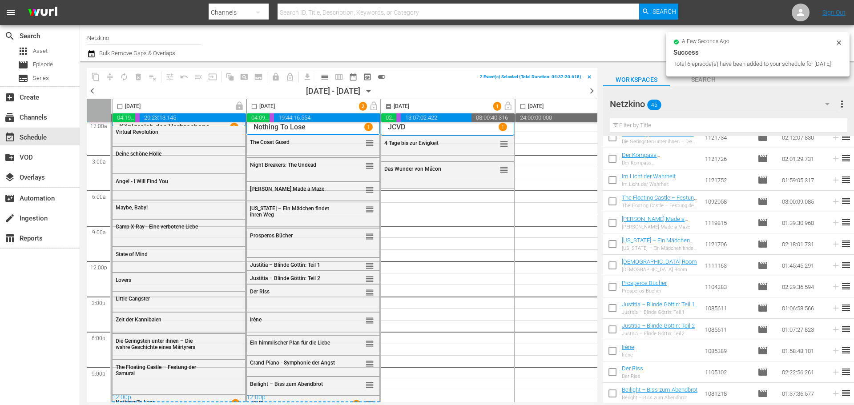
checkbox input "false"
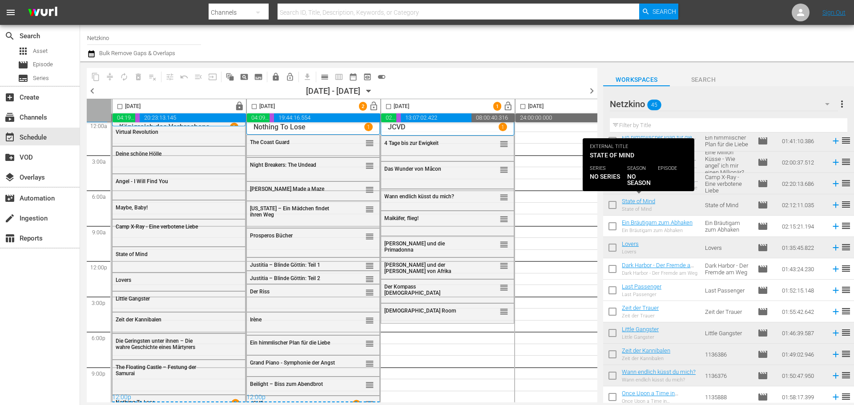
scroll to position [178, 0]
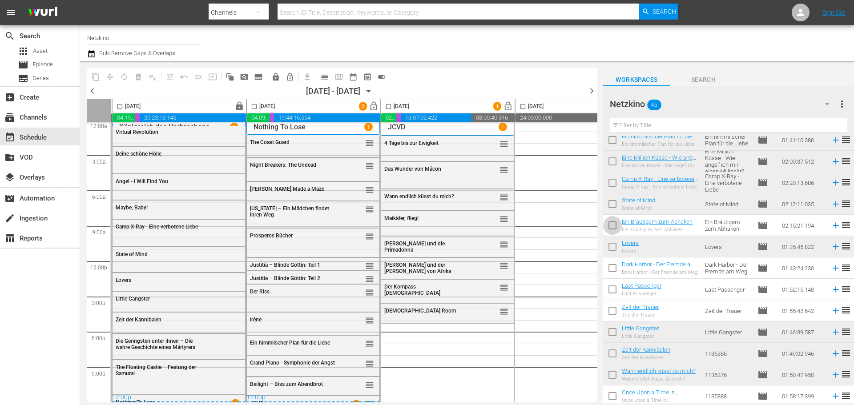
click at [612, 226] on input "checkbox" at bounding box center [612, 227] width 19 height 19
checkbox input "true"
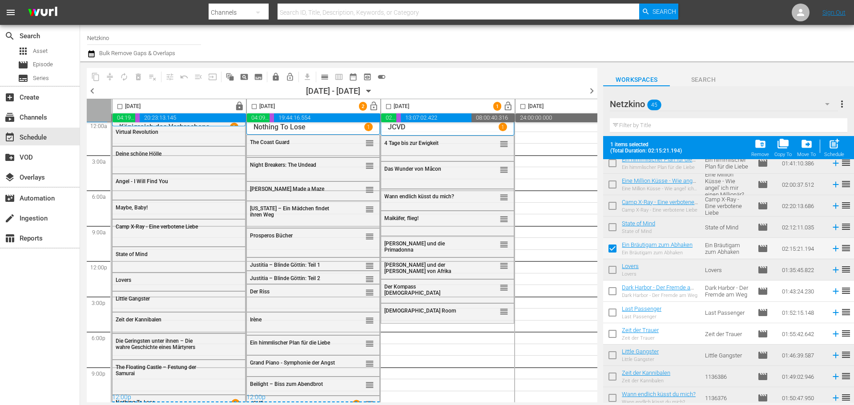
click at [618, 291] on input "checkbox" at bounding box center [612, 293] width 19 height 19
checkbox input "true"
click at [610, 311] on input "checkbox" at bounding box center [612, 314] width 19 height 19
checkbox input "true"
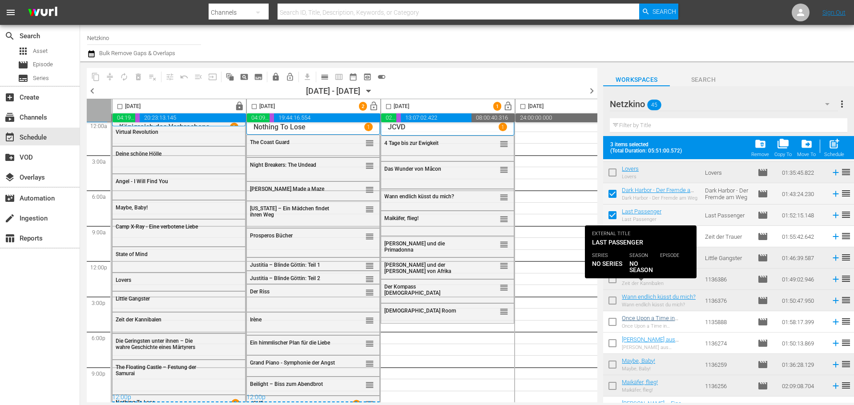
scroll to position [311, 0]
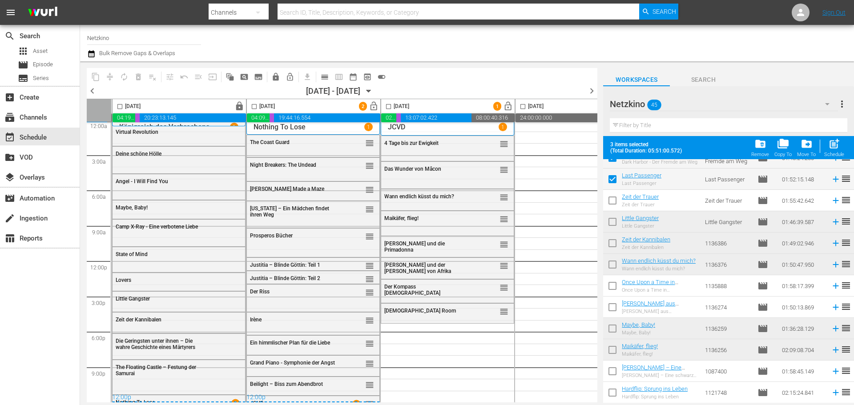
click at [388, 109] on input "checkbox" at bounding box center [389, 108] width 10 height 10
checkbox input "true"
click at [836, 149] on span "post_add" at bounding box center [834, 144] width 12 height 12
checkbox input "false"
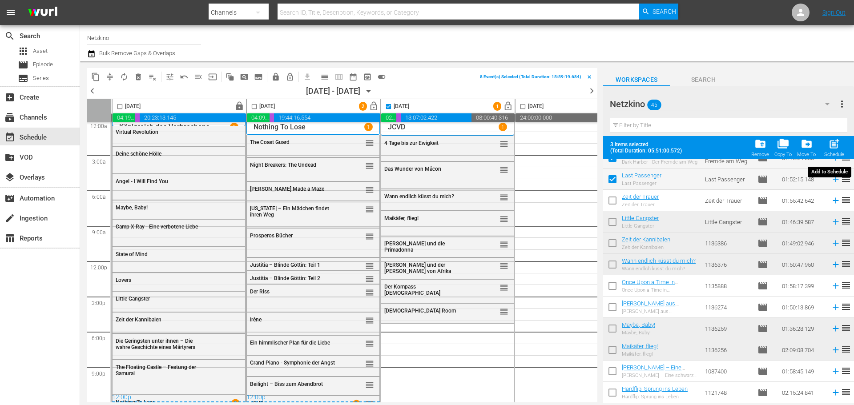
checkbox input "false"
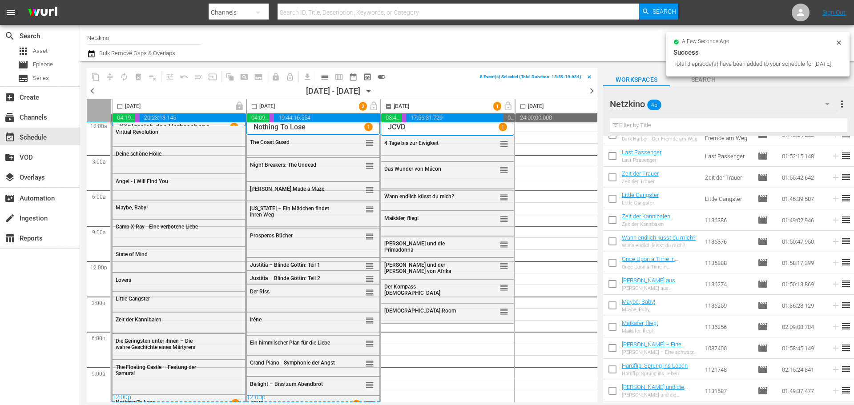
checkbox input "false"
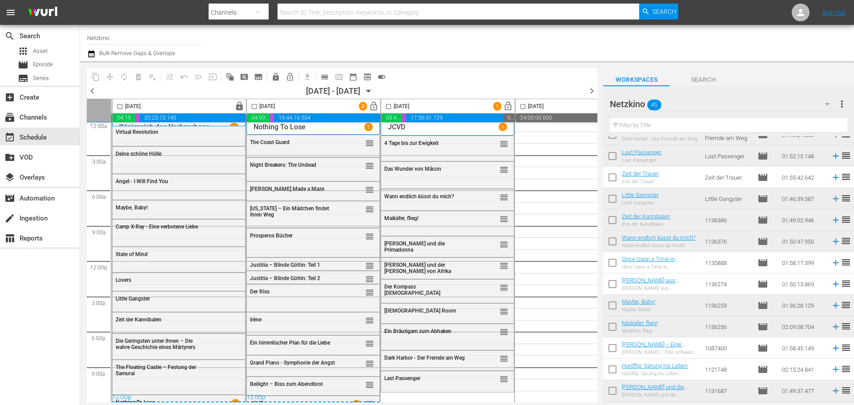
click at [737, 105] on div "Netzkino 45" at bounding box center [724, 104] width 228 height 25
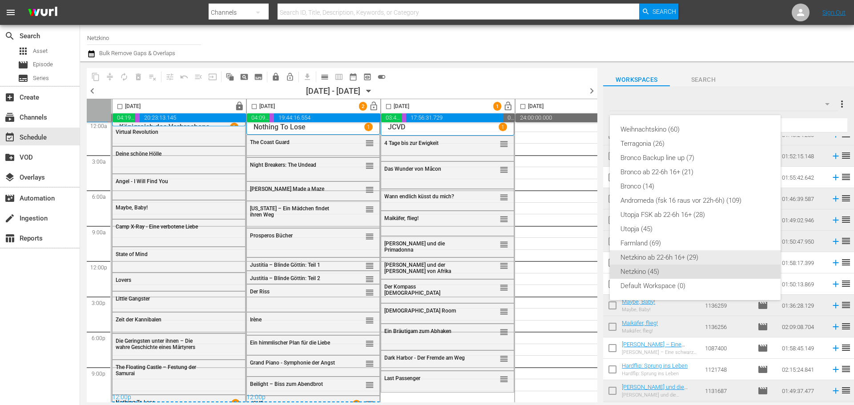
click at [659, 256] on div "Netzkino ab 22-6h 16+ (29)" at bounding box center [695, 257] width 149 height 14
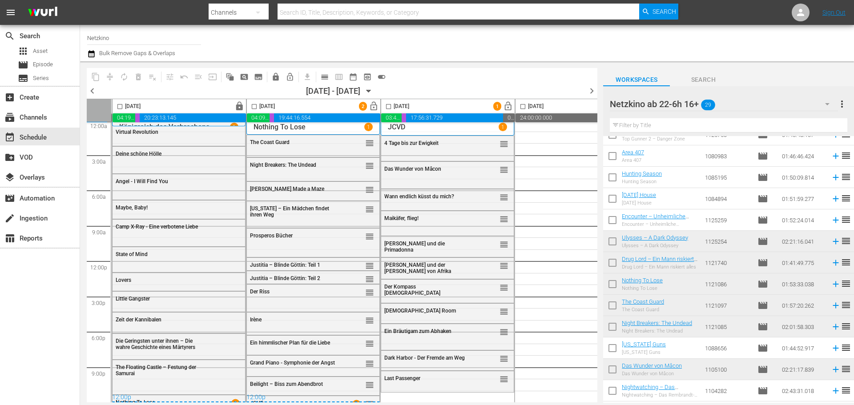
click at [620, 180] on input "checkbox" at bounding box center [612, 179] width 19 height 19
checkbox input "true"
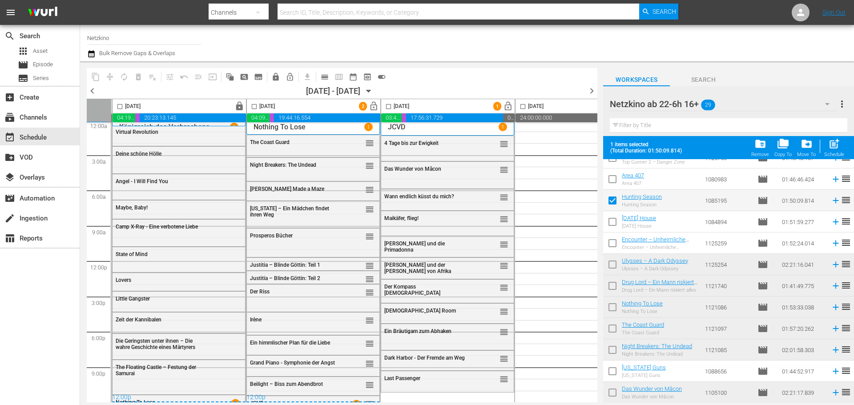
click at [615, 237] on input "checkbox" at bounding box center [612, 245] width 19 height 19
checkbox input "true"
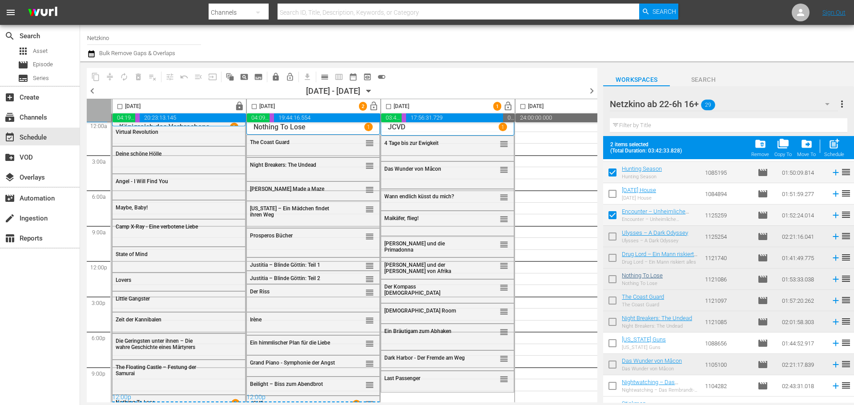
scroll to position [396, 0]
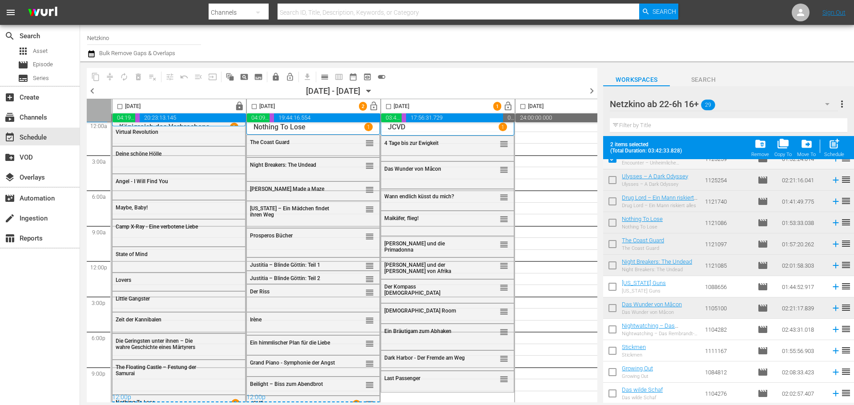
click at [618, 287] on input "checkbox" at bounding box center [612, 288] width 19 height 19
checkbox input "true"
click at [390, 110] on input "checkbox" at bounding box center [389, 108] width 10 height 10
checkbox input "true"
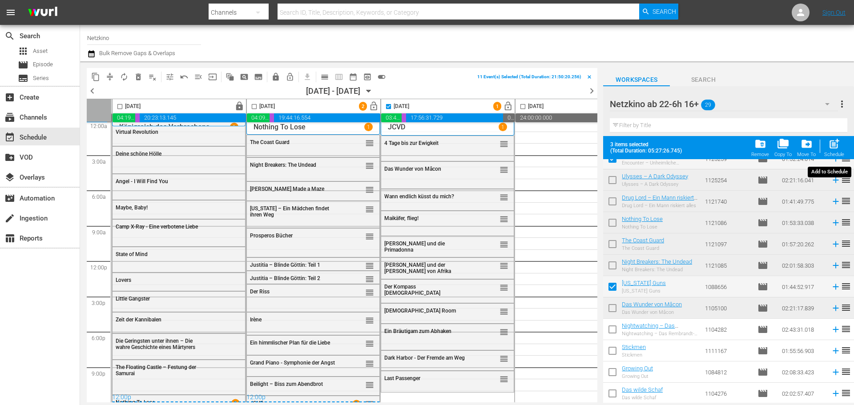
click at [832, 151] on div "post_add Schedule" at bounding box center [834, 148] width 20 height 20
checkbox input "false"
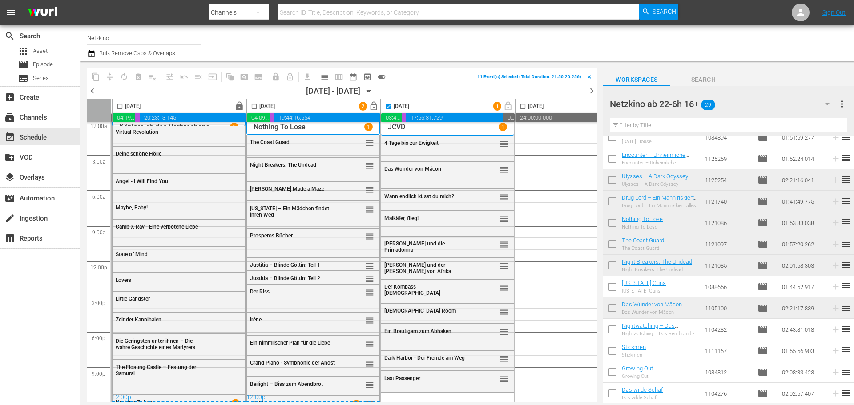
scroll to position [373, 0]
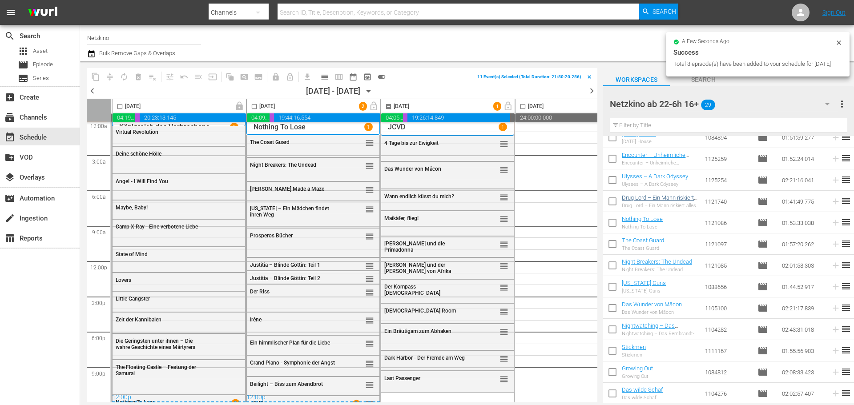
checkbox input "false"
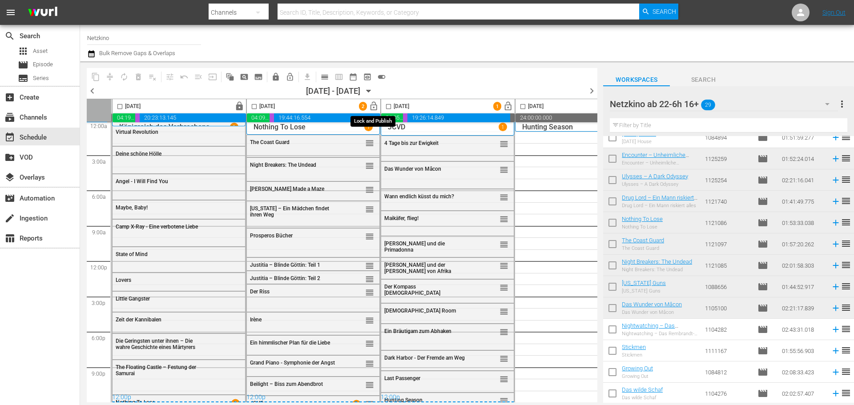
click at [372, 107] on span "lock_open" at bounding box center [374, 106] width 10 height 10
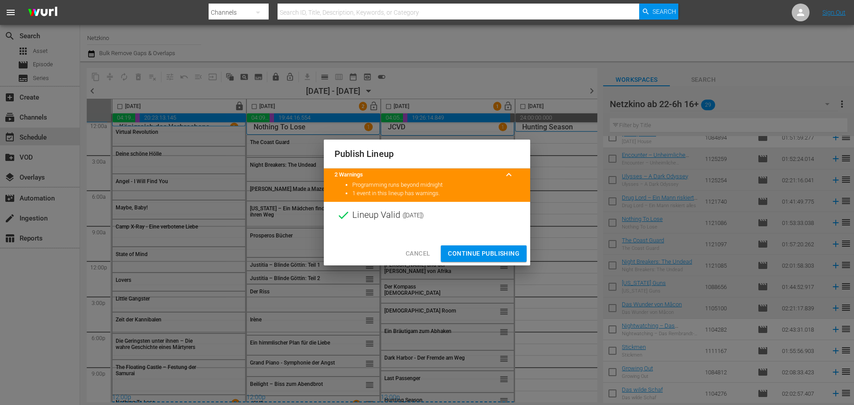
click at [501, 257] on span "Continue Publishing" at bounding box center [484, 253] width 72 height 11
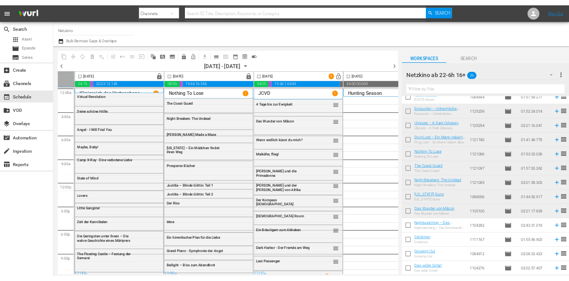
scroll to position [8, 133]
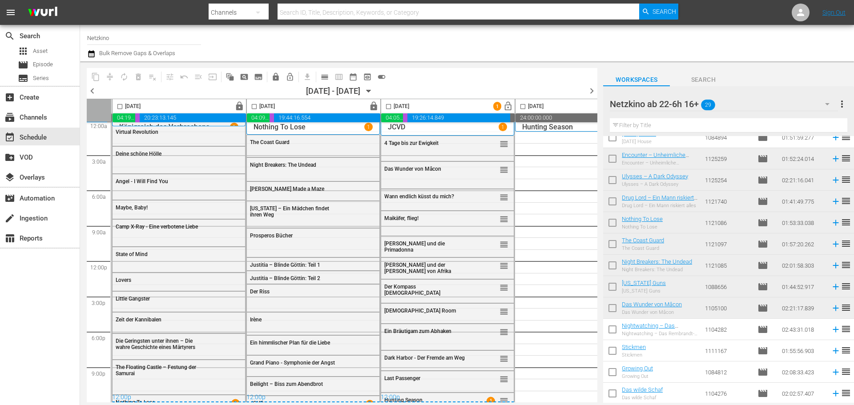
click at [613, 329] on input "checkbox" at bounding box center [612, 331] width 19 height 19
checkbox input "true"
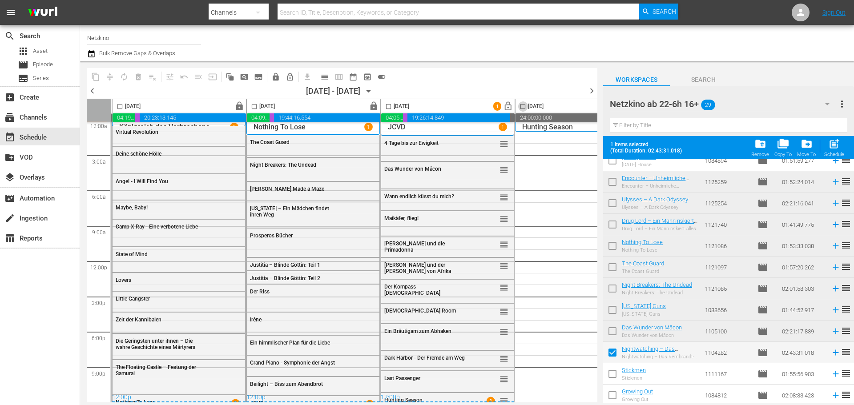
click at [525, 106] on input "checkbox" at bounding box center [523, 108] width 10 height 10
checkbox input "true"
click at [836, 148] on span "post_add" at bounding box center [834, 144] width 12 height 12
checkbox input "false"
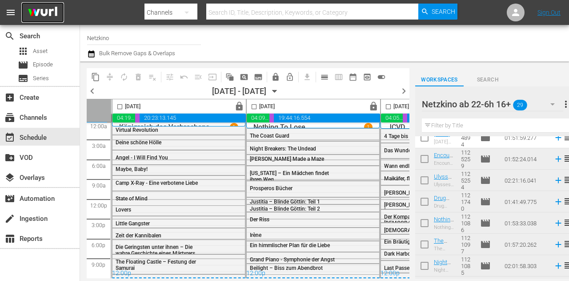
scroll to position [372, 0]
click at [567, 105] on span "more_vert" at bounding box center [566, 104] width 11 height 11
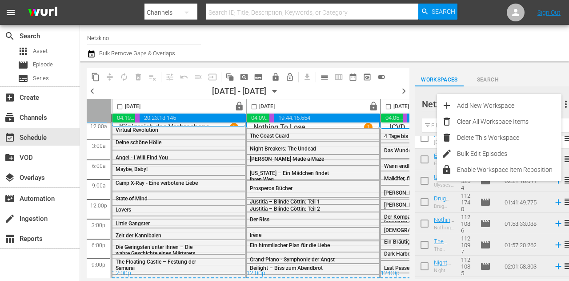
click at [494, 44] on div at bounding box center [455, 43] width 216 height 32
